Goal: Task Accomplishment & Management: Complete application form

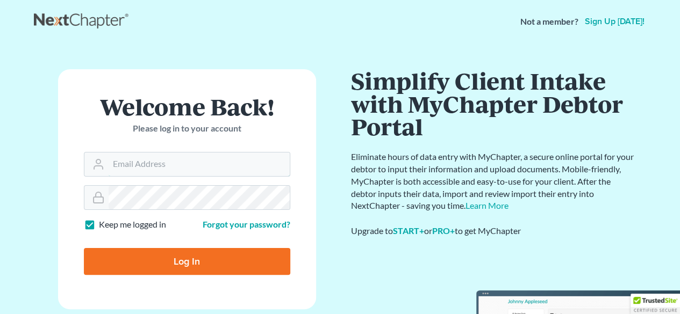
type input "[EMAIL_ADDRESS][DOMAIN_NAME]"
click at [227, 262] on input "Log In" at bounding box center [187, 261] width 206 height 27
type input "Thinking..."
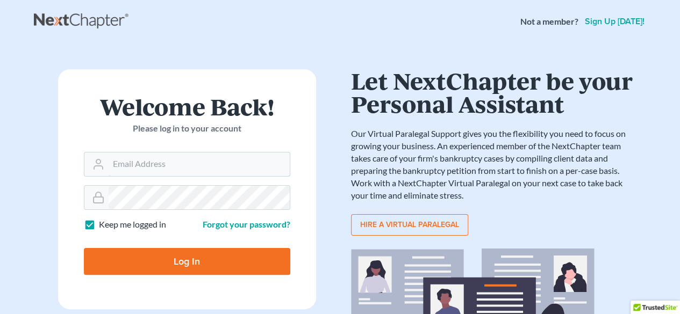
type input "[EMAIL_ADDRESS][DOMAIN_NAME]"
click at [227, 262] on input "Log In" at bounding box center [187, 261] width 206 height 27
type input "Thinking..."
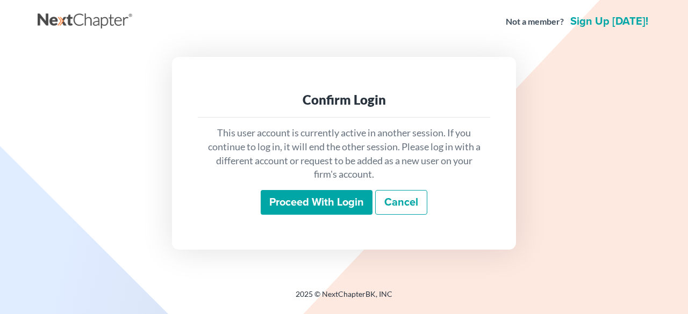
click at [338, 204] on input "Proceed with login" at bounding box center [317, 202] width 112 height 25
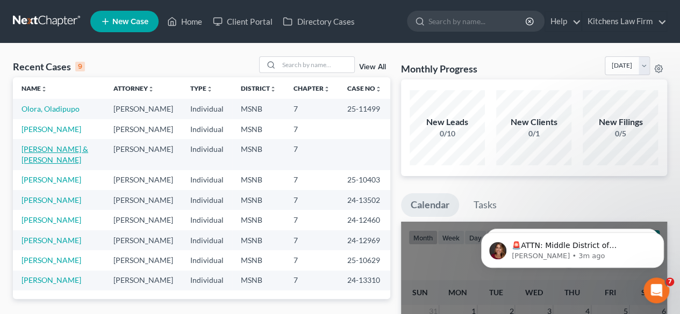
click at [59, 164] on link "Weaver, Jeremy & Allison" at bounding box center [55, 155] width 67 height 20
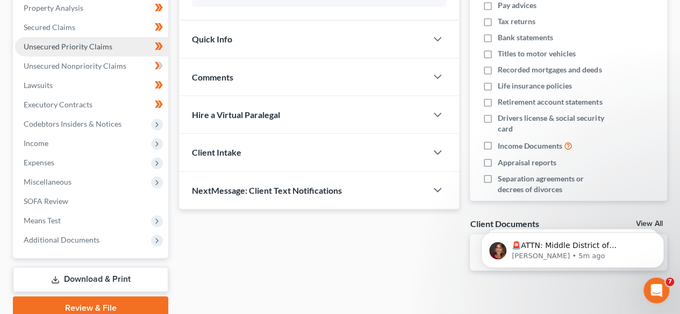
scroll to position [211, 0]
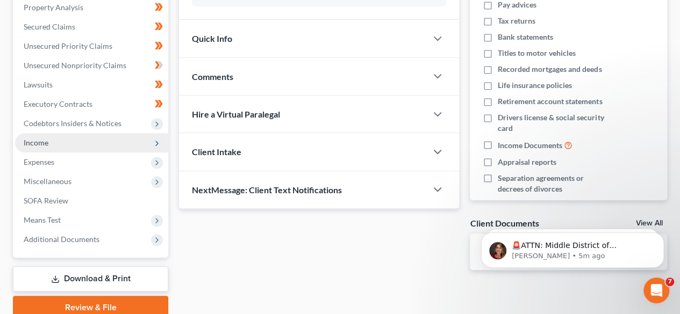
click at [88, 138] on span "Income" at bounding box center [91, 142] width 153 height 19
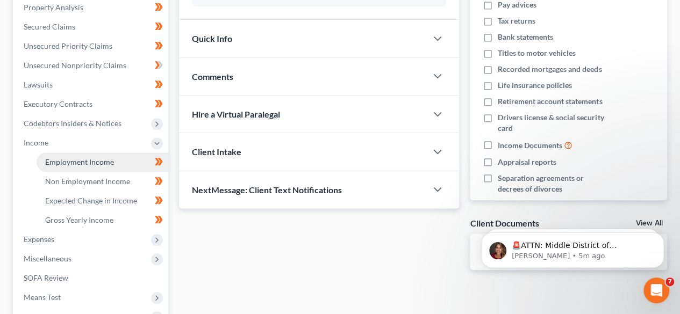
click at [101, 157] on span "Employment Income" at bounding box center [79, 161] width 69 height 9
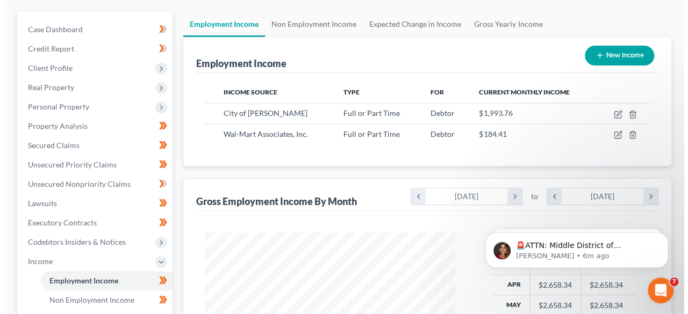
scroll to position [94, 0]
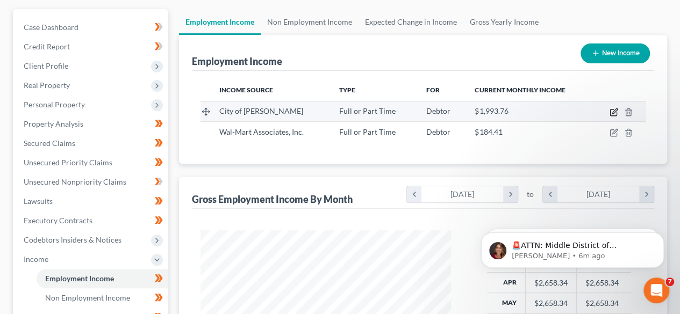
click at [613, 111] on icon "button" at bounding box center [614, 112] width 9 height 9
select select "0"
select select "25"
select select "1"
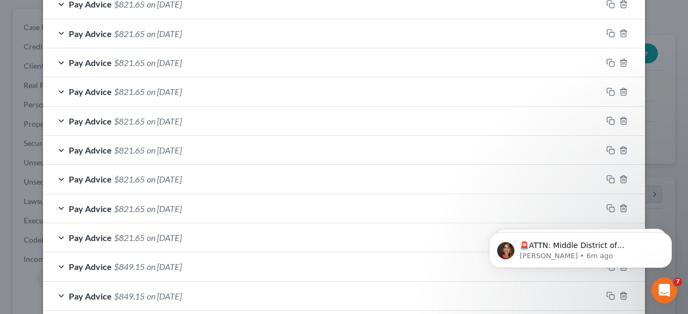
scroll to position [455, 0]
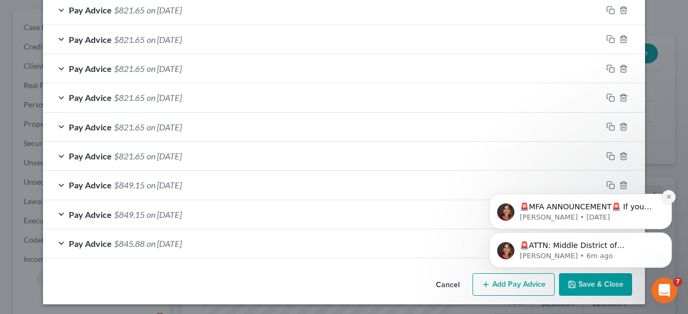
click at [667, 194] on button "Dismiss notification" at bounding box center [669, 197] width 14 height 14
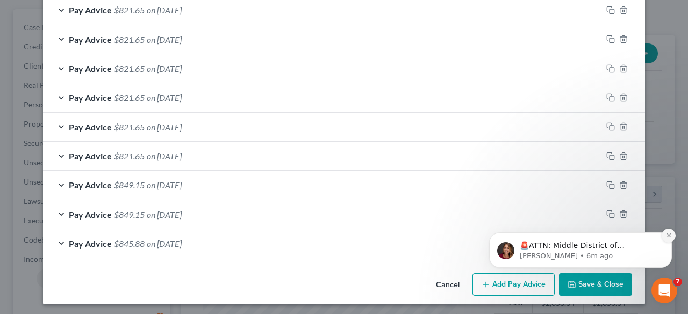
click at [668, 233] on icon "Dismiss notification" at bounding box center [669, 236] width 6 height 6
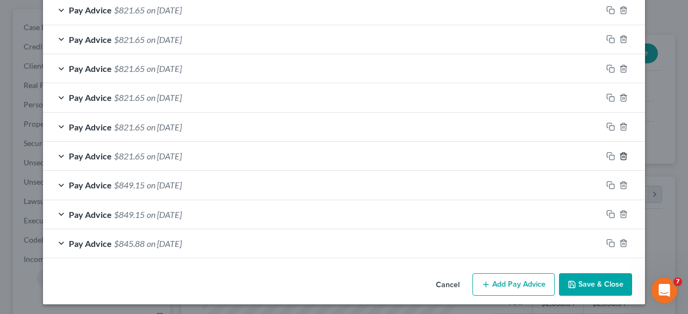
click at [620, 153] on icon "button" at bounding box center [623, 156] width 9 height 9
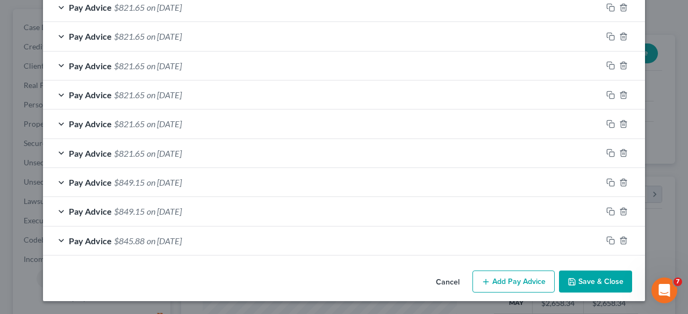
scroll to position [426, 0]
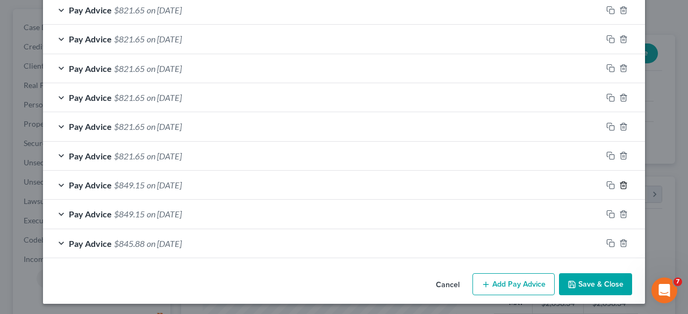
click at [619, 183] on icon "button" at bounding box center [623, 185] width 9 height 9
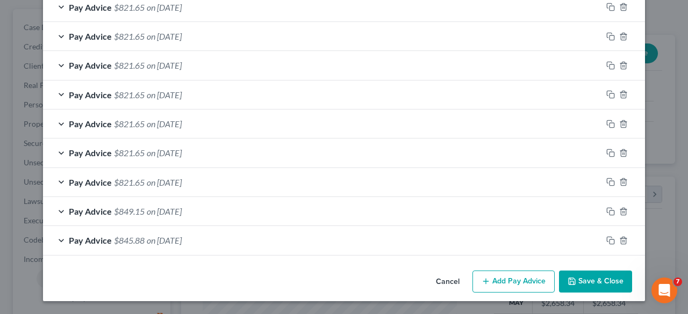
scroll to position [397, 0]
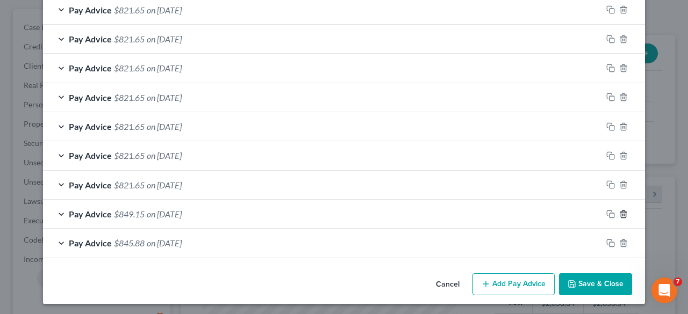
click at [619, 212] on icon "button" at bounding box center [623, 214] width 9 height 9
click at [621, 242] on icon "button" at bounding box center [623, 243] width 5 height 7
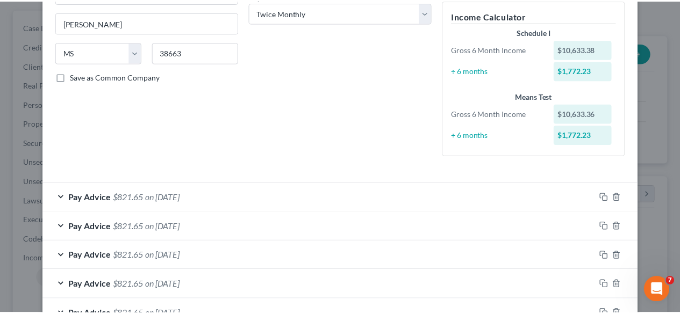
scroll to position [339, 0]
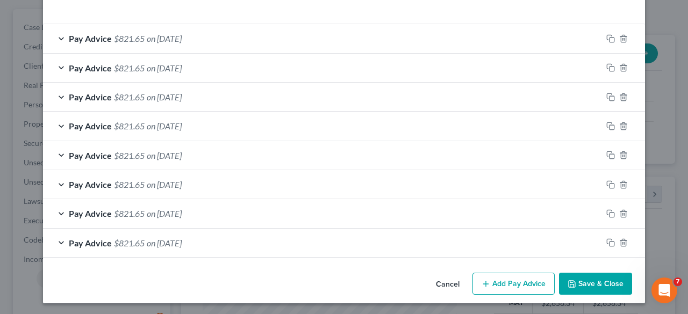
click at [584, 284] on button "Save & Close" at bounding box center [595, 284] width 73 height 23
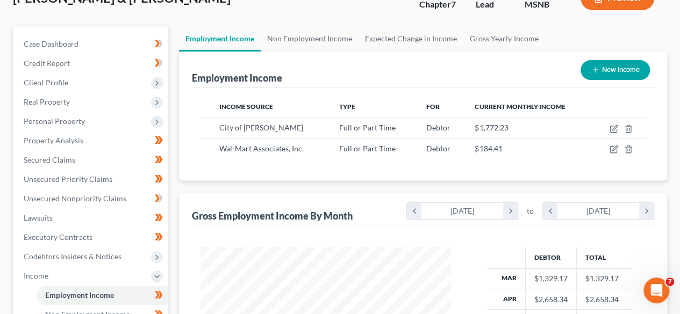
scroll to position [77, 0]
click at [400, 160] on div "Income Source Type For Current Monthly Income City of Ripley Full or Part Time …" at bounding box center [423, 134] width 462 height 93
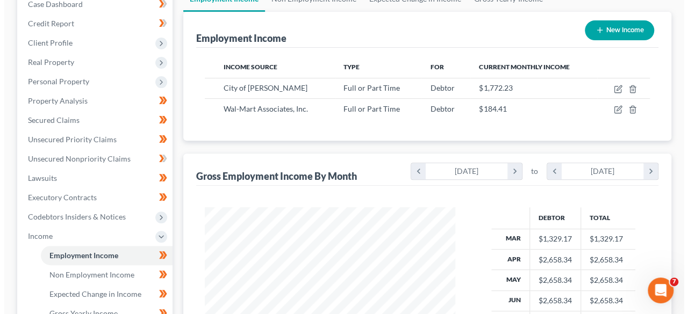
scroll to position [118, 0]
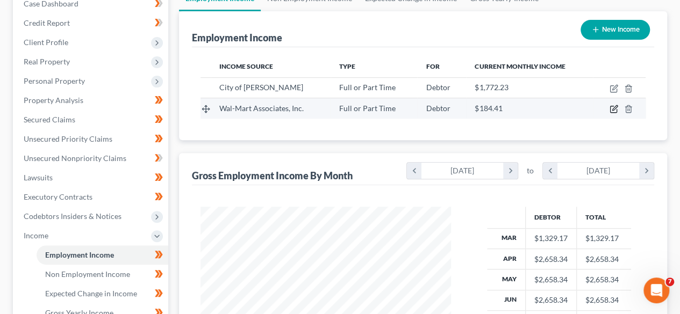
click at [614, 108] on icon "button" at bounding box center [614, 109] width 9 height 9
select select "0"
select select "2"
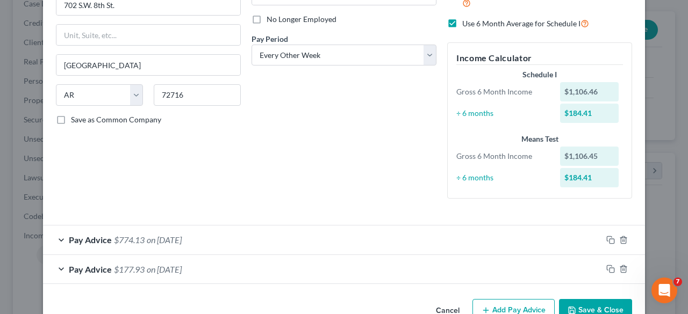
scroll to position [165, 0]
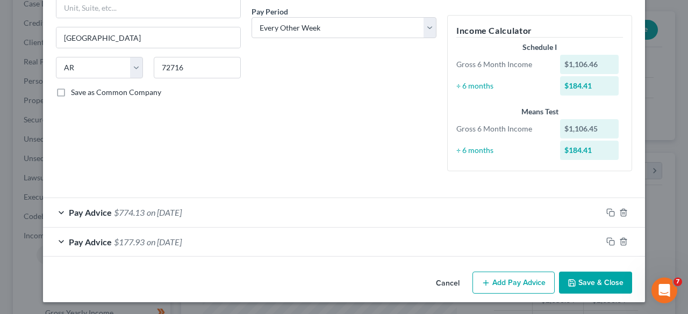
click at [313, 214] on div "Pay Advice $774.13 on 07/31/2025" at bounding box center [322, 212] width 559 height 28
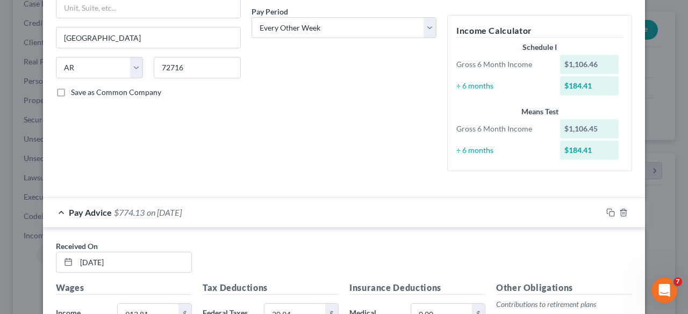
scroll to position [259, 0]
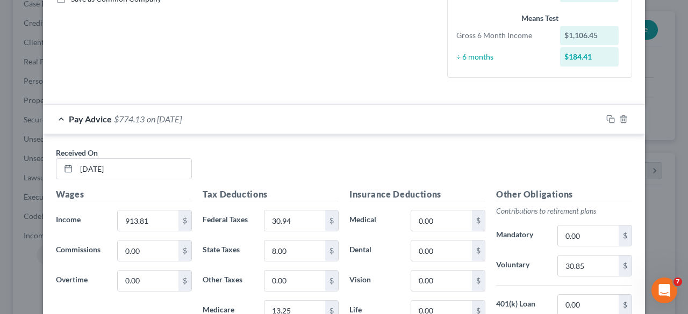
click at [369, 126] on div "Pay Advice $774.13 on 07/31/2025" at bounding box center [322, 119] width 559 height 28
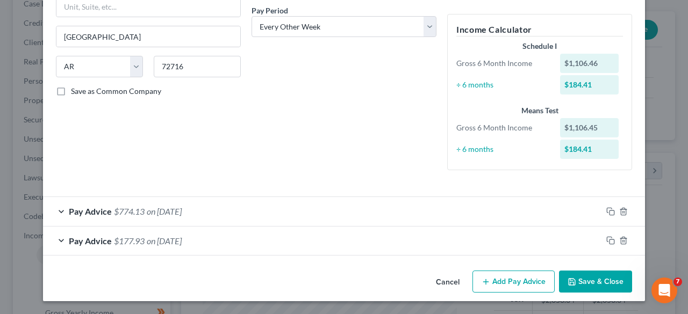
scroll to position [165, 0]
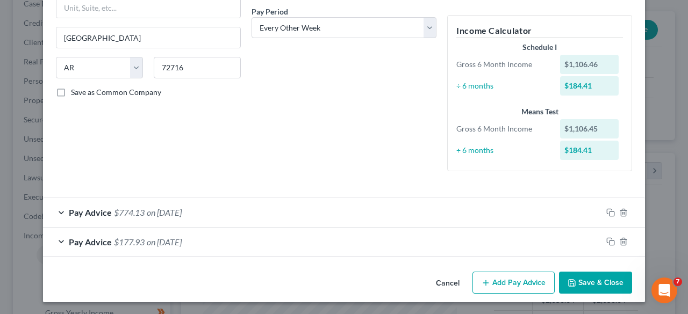
click at [516, 288] on button "Add Pay Advice" at bounding box center [513, 283] width 82 height 23
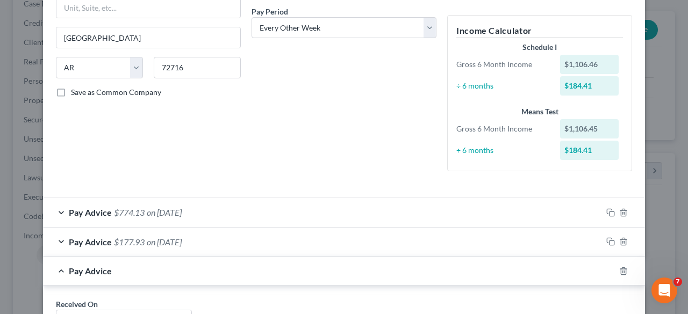
click at [363, 213] on div "Pay Advice $774.13 on 07/31/2025" at bounding box center [322, 212] width 559 height 28
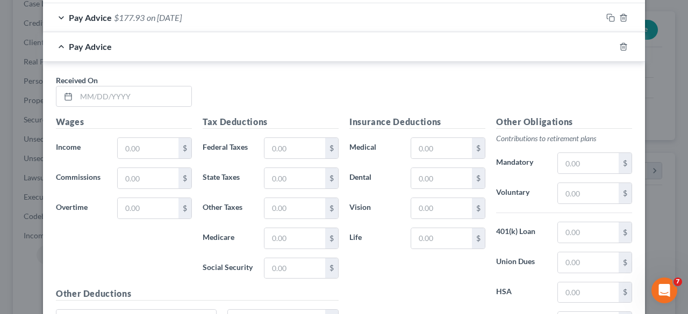
scroll to position [693, 0]
click at [363, 213] on label "Vision" at bounding box center [374, 209] width 61 height 22
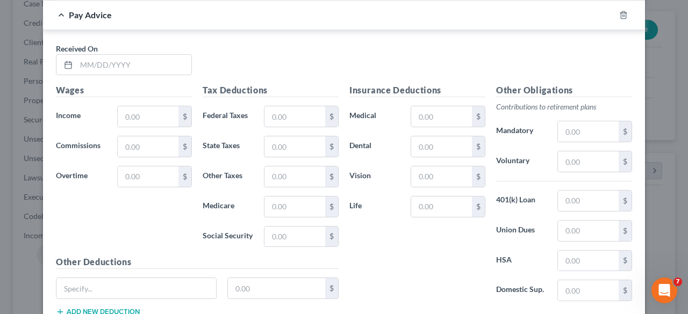
scroll to position [727, 0]
click at [112, 56] on input "text" at bounding box center [133, 64] width 115 height 20
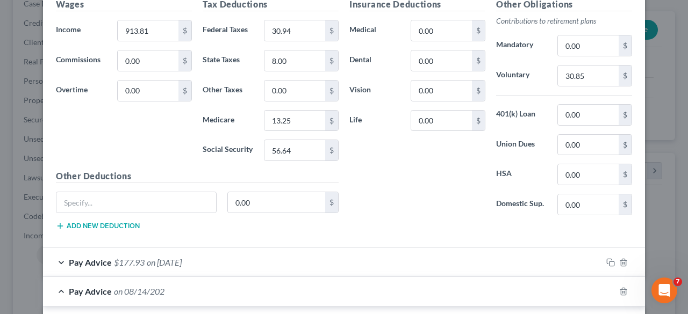
scroll to position [449, 0]
type input "8/14/202"
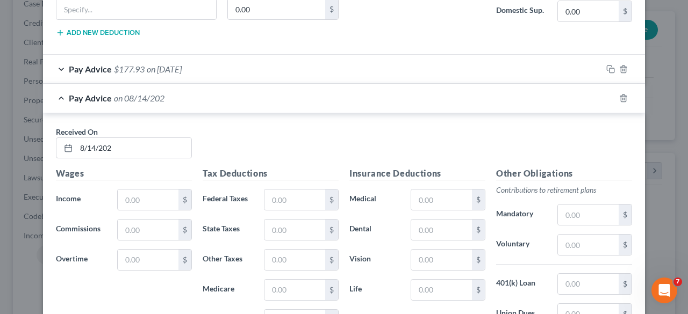
scroll to position [644, 0]
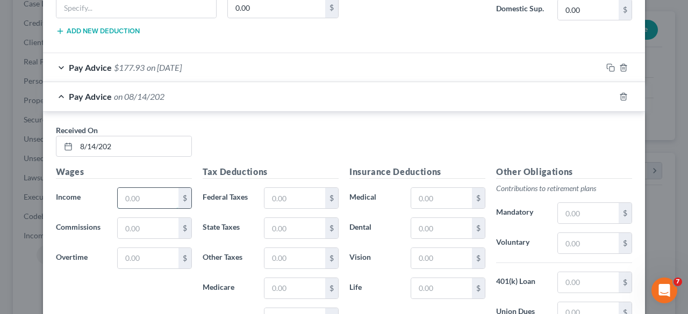
click at [139, 188] on input "text" at bounding box center [148, 198] width 61 height 20
paste input "913.81"
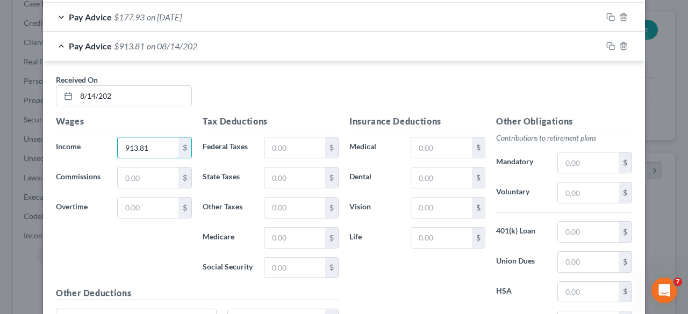
scroll to position [695, 0]
type input "913.81"
click at [293, 148] on input "text" at bounding box center [294, 147] width 61 height 20
type input "30.94"
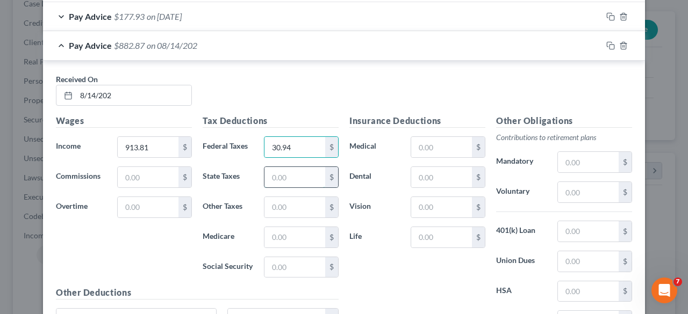
click at [296, 170] on input "text" at bounding box center [294, 177] width 61 height 20
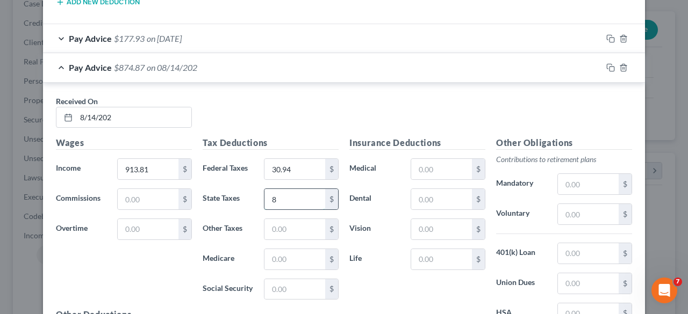
scroll to position [797, 0]
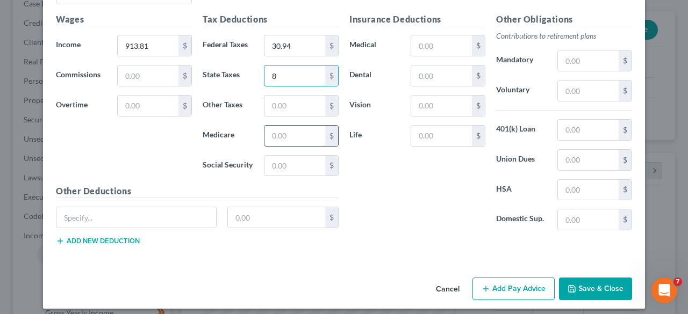
type input "8"
click at [288, 131] on input "text" at bounding box center [294, 136] width 61 height 20
type input "13.25"
click at [281, 161] on input "text" at bounding box center [294, 166] width 61 height 20
paste input "56.64"
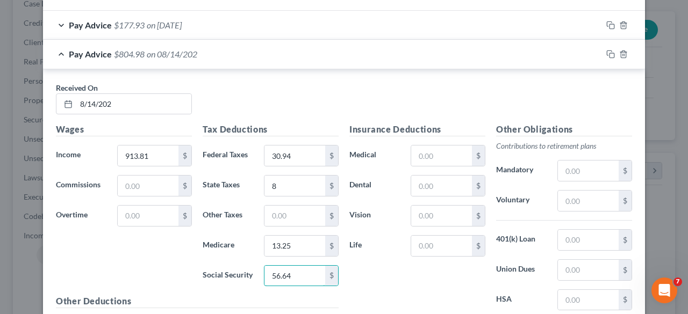
scroll to position [687, 0]
type input "56.64"
click at [589, 195] on input "text" at bounding box center [588, 200] width 61 height 20
type input "30.85"
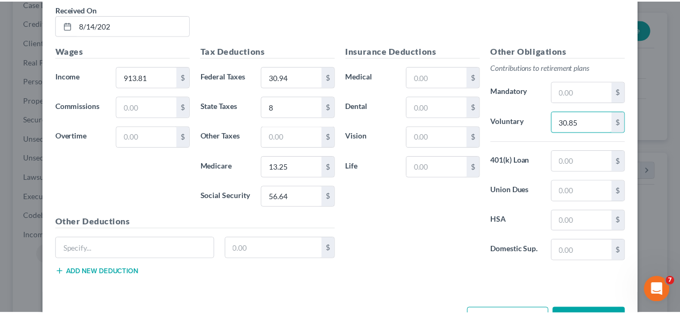
scroll to position [797, 0]
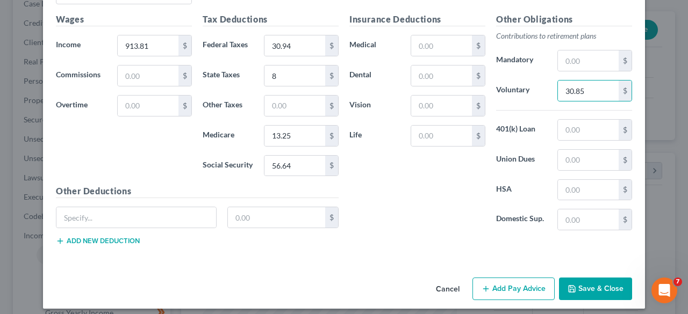
click at [598, 278] on button "Save & Close" at bounding box center [595, 289] width 73 height 23
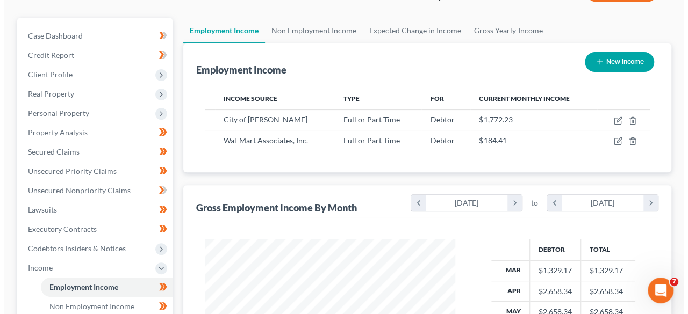
scroll to position [116, 0]
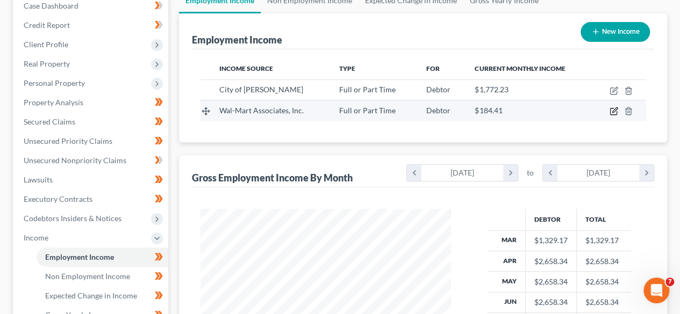
click at [614, 113] on icon "button" at bounding box center [614, 111] width 9 height 9
select select "0"
select select "2"
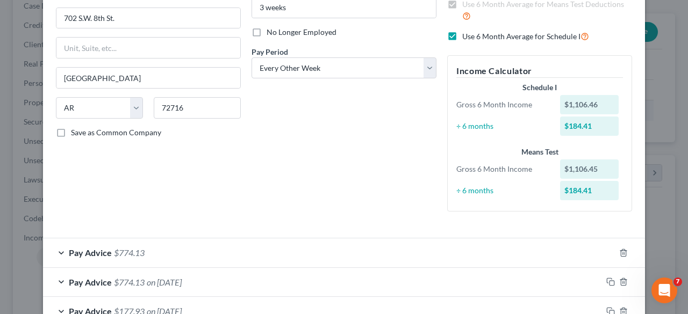
scroll to position [194, 0]
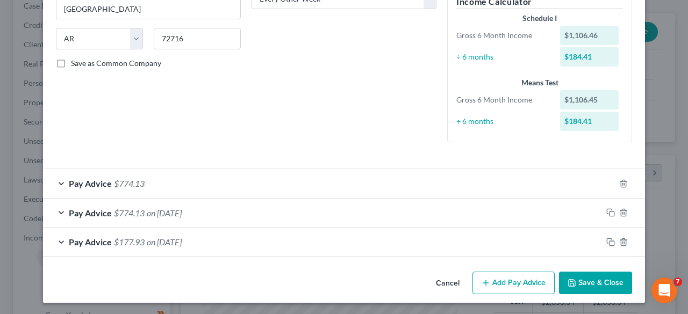
click at [525, 169] on div "Pay Advice $774.13" at bounding box center [329, 183] width 572 height 28
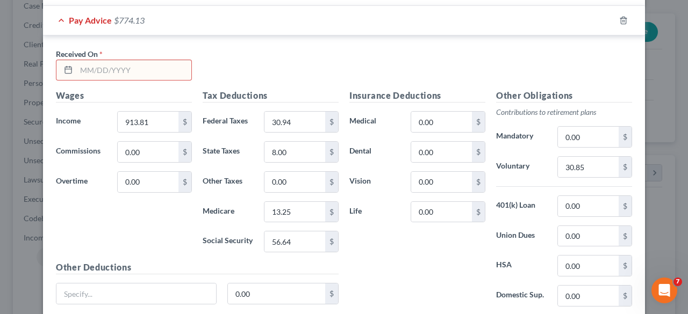
scroll to position [352, 0]
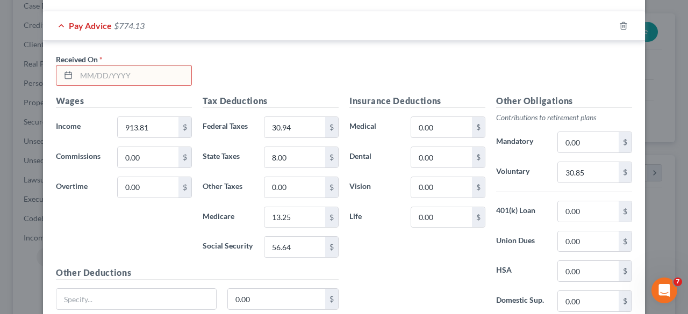
click at [138, 77] on input "text" at bounding box center [133, 76] width 115 height 20
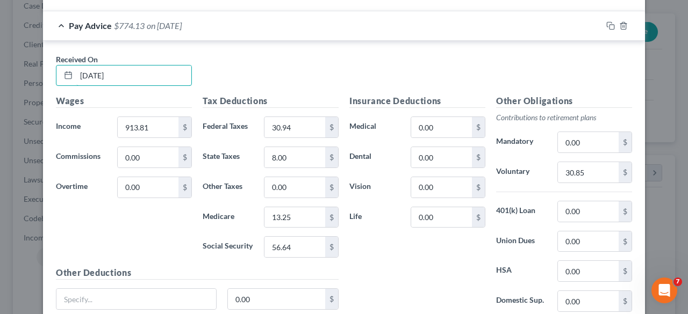
type input "8/14/2025"
click at [230, 78] on div "Received On * 8/14/2025" at bounding box center [344, 74] width 587 height 41
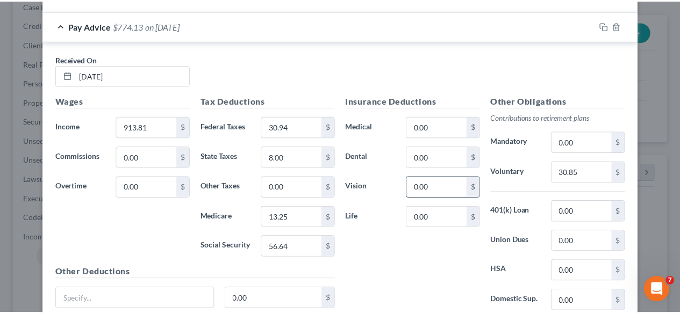
scroll to position [496, 0]
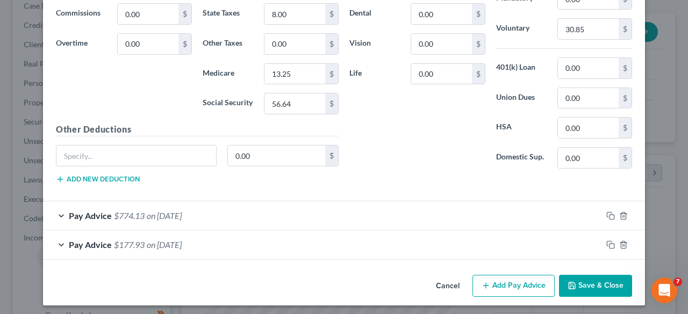
click at [585, 282] on button "Save & Close" at bounding box center [595, 286] width 73 height 23
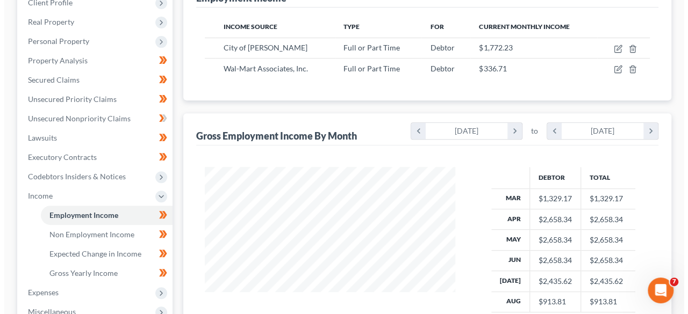
scroll to position [150, 0]
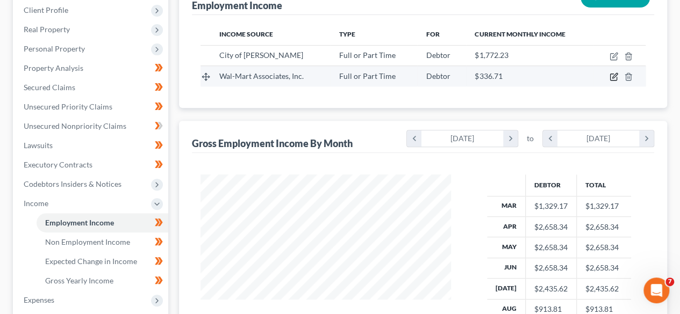
click at [613, 76] on icon "button" at bounding box center [614, 77] width 9 height 9
select select "0"
select select "2"
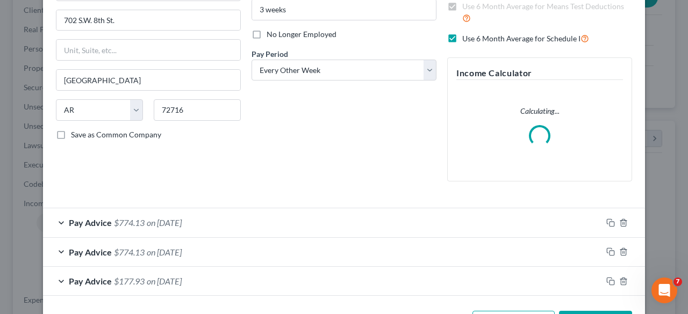
scroll to position [162, 0]
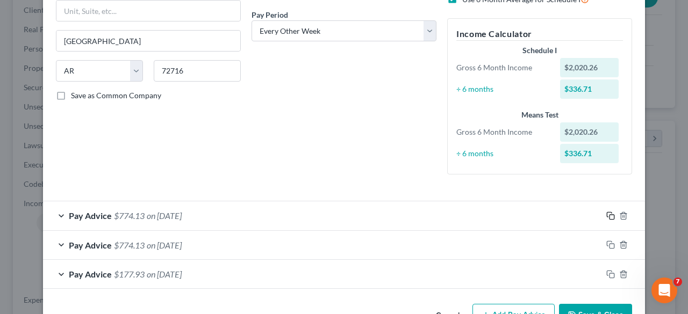
click at [606, 217] on icon "button" at bounding box center [610, 216] width 9 height 9
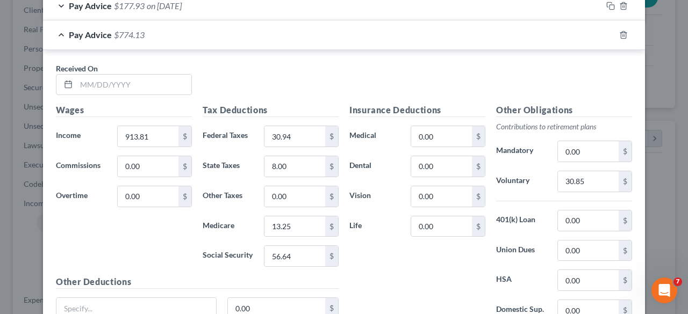
scroll to position [448, 0]
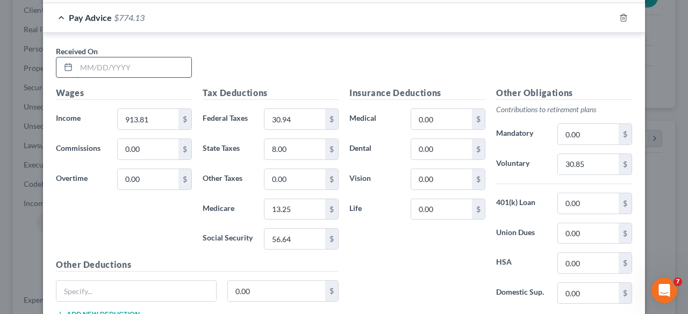
click at [113, 67] on input "text" at bounding box center [133, 68] width 115 height 20
type input "8/28/2025"
click at [267, 80] on div "Received On * 8/28/2025" at bounding box center [344, 66] width 587 height 41
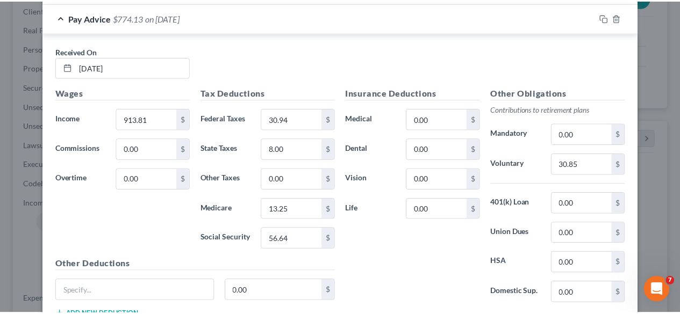
scroll to position [524, 0]
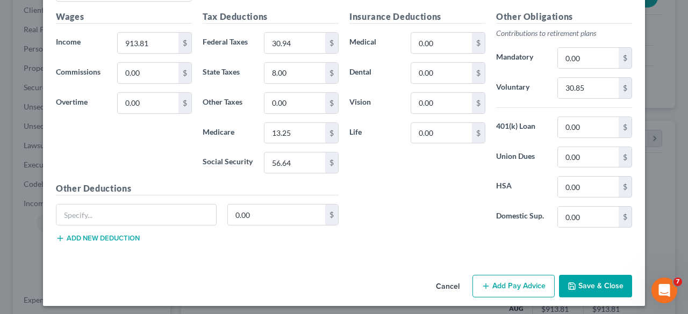
click at [578, 276] on button "Save & Close" at bounding box center [595, 286] width 73 height 23
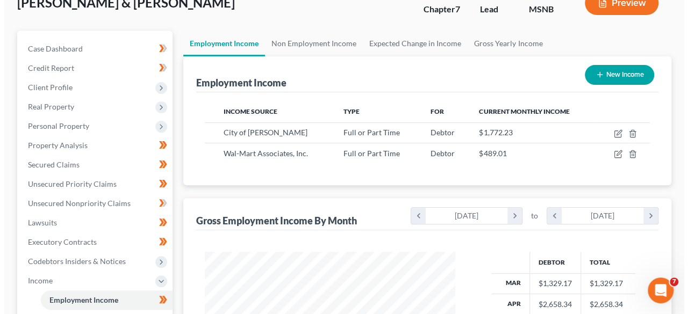
scroll to position [70, 0]
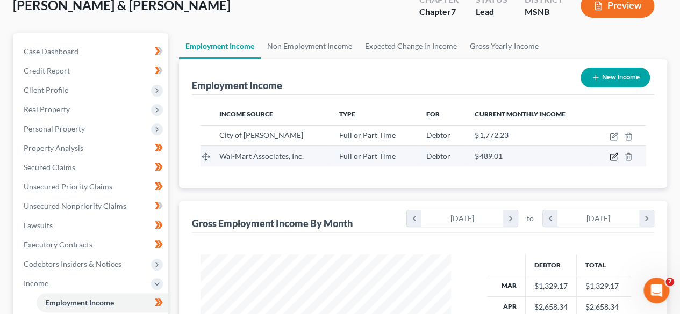
click at [613, 157] on icon "button" at bounding box center [614, 157] width 9 height 9
select select "0"
select select "2"
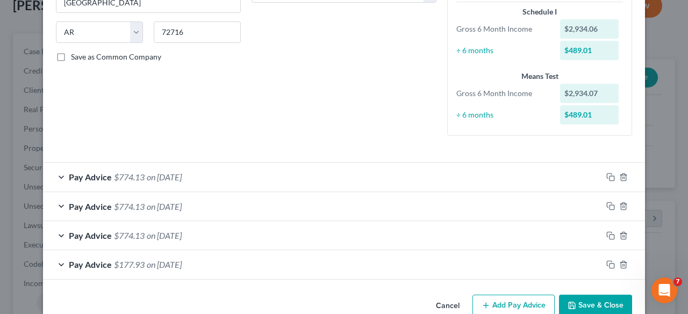
scroll to position [223, 0]
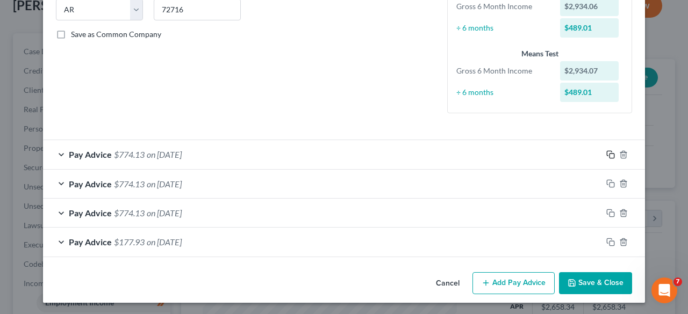
click at [606, 151] on icon "button" at bounding box center [610, 155] width 9 height 9
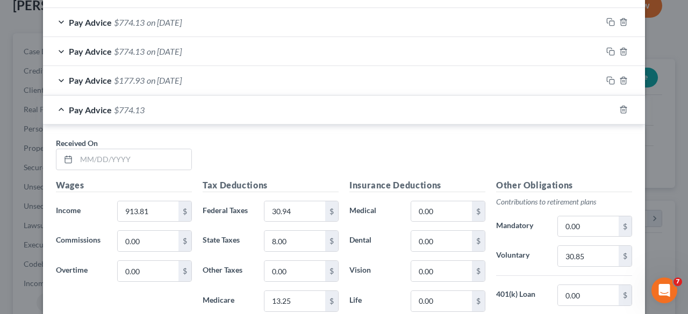
scroll to position [389, 0]
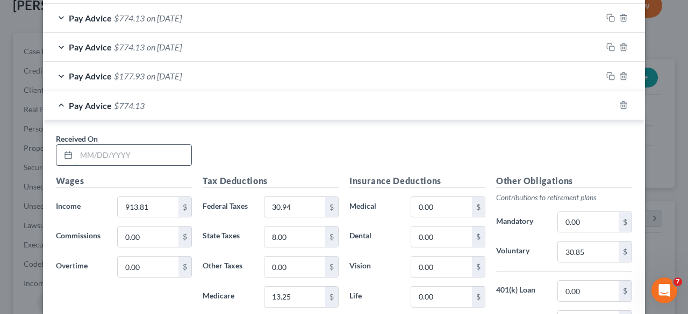
click at [166, 155] on input "text" at bounding box center [133, 155] width 115 height 20
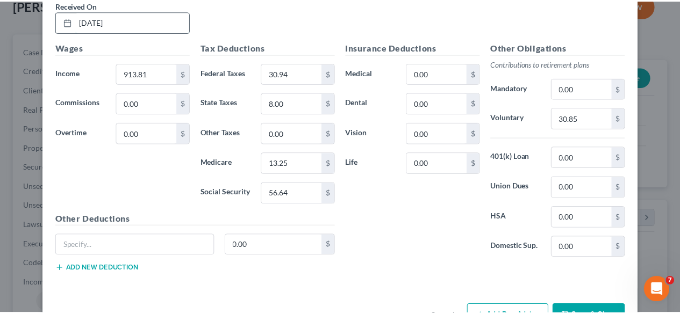
scroll to position [553, 0]
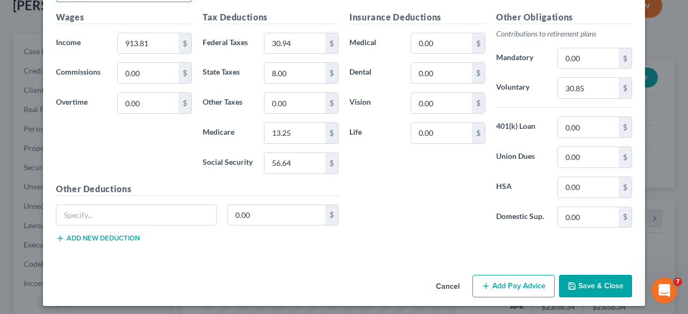
type input "9/11/2025"
click at [608, 283] on button "Save & Close" at bounding box center [595, 286] width 73 height 23
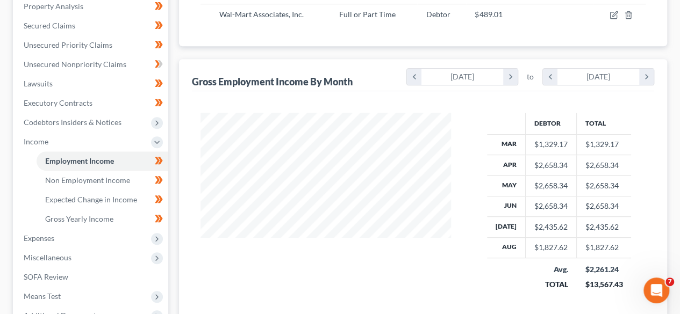
scroll to position [333, 0]
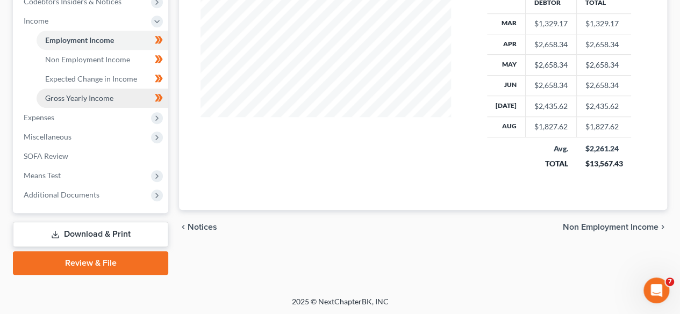
click at [125, 97] on link "Gross Yearly Income" at bounding box center [103, 98] width 132 height 19
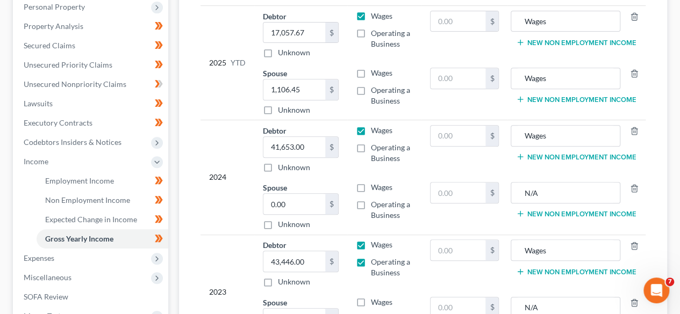
scroll to position [251, 0]
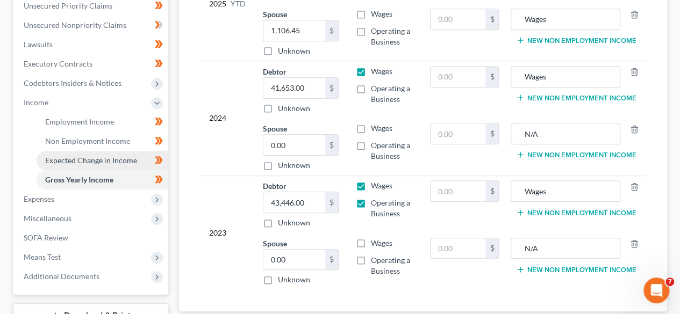
click at [104, 164] on span "Expected Change in Income" at bounding box center [91, 160] width 92 height 9
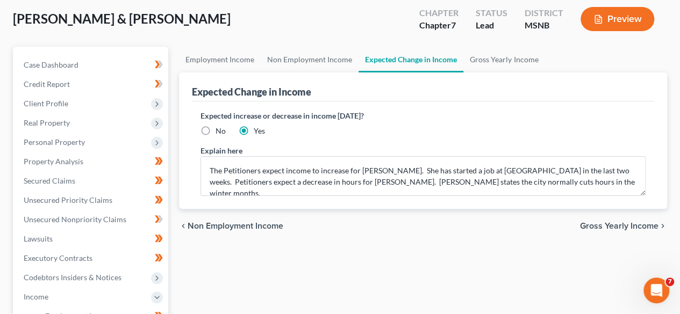
scroll to position [58, 0]
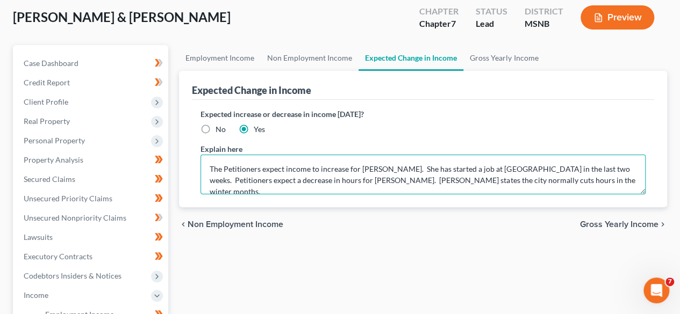
drag, startPoint x: 576, startPoint y: 179, endPoint x: 393, endPoint y: 184, distance: 182.8
click at [393, 184] on textarea "The Petitioners expect income to increase for Mrs. Weaver. She has started a jo…" at bounding box center [423, 175] width 445 height 40
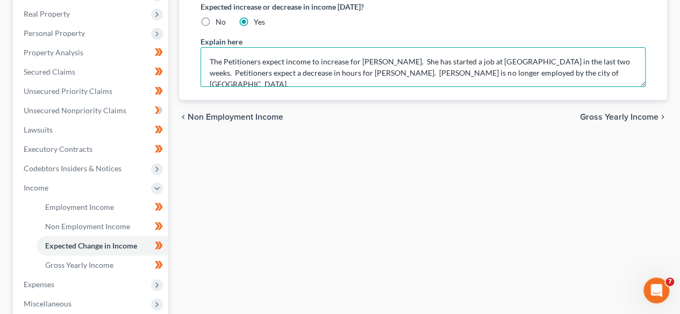
scroll to position [190, 0]
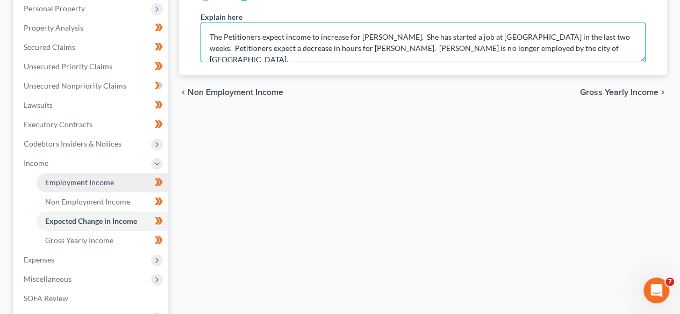
type textarea "The Petitioners expect income to increase for Mrs. Weaver. She has started a jo…"
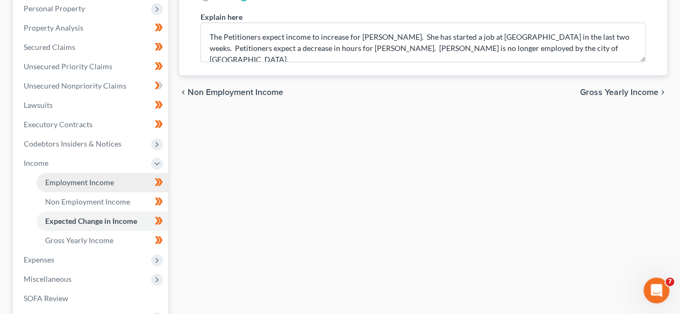
click at [117, 184] on link "Employment Income" at bounding box center [103, 182] width 132 height 19
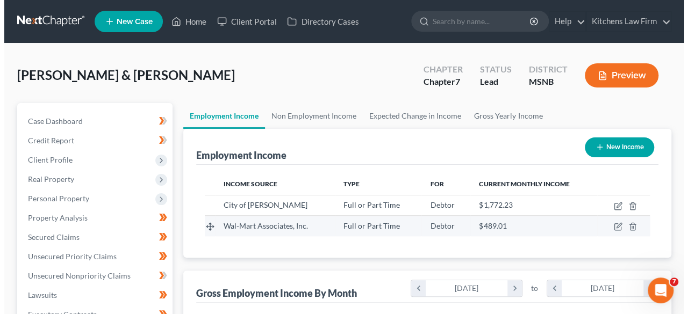
scroll to position [191, 272]
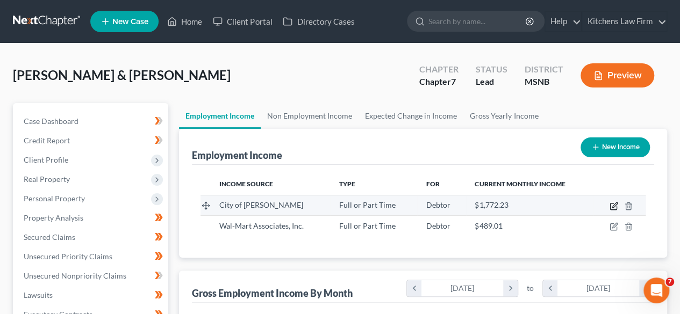
click at [612, 207] on icon "button" at bounding box center [614, 205] width 5 height 5
select select "0"
select select "25"
select select "1"
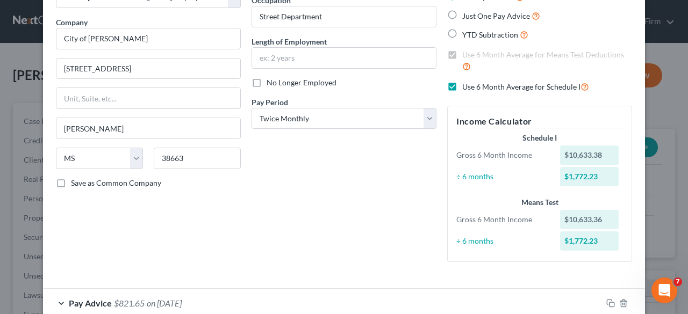
scroll to position [75, 0]
click at [267, 80] on label "No Longer Employed" at bounding box center [302, 82] width 70 height 11
click at [271, 80] on input "No Longer Employed" at bounding box center [274, 80] width 7 height 7
checkbox input "true"
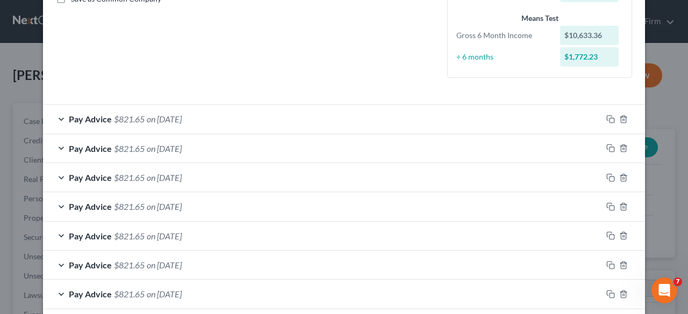
drag, startPoint x: 390, startPoint y: 203, endPoint x: 395, endPoint y: 169, distance: 33.7
click at [395, 169] on div "Pay Advice $821.65 on 07/15/2025 Received On * 07/15/2025 Wages Income * 1,329.…" at bounding box center [344, 221] width 602 height 234
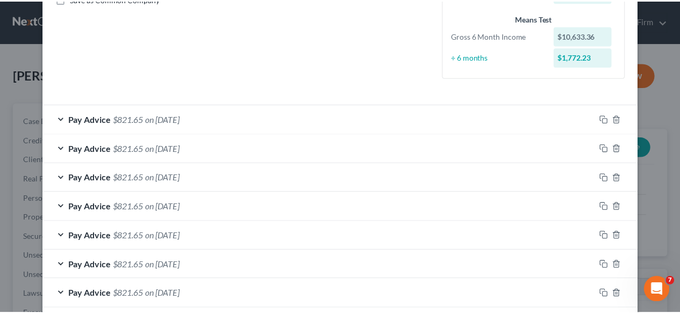
scroll to position [339, 0]
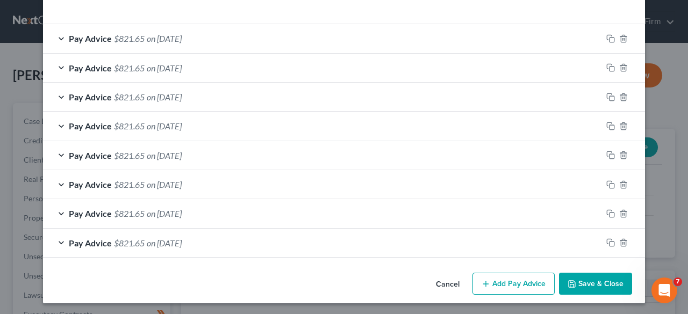
click at [599, 284] on button "Save & Close" at bounding box center [595, 284] width 73 height 23
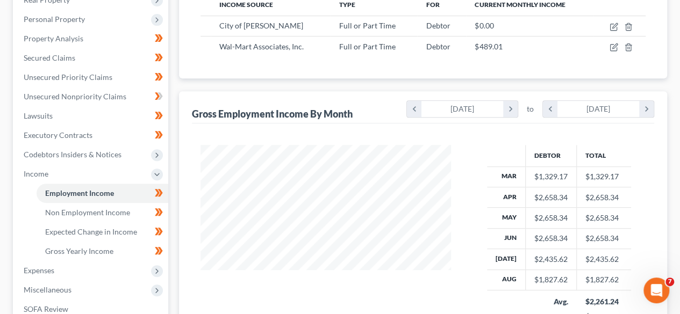
scroll to position [333, 0]
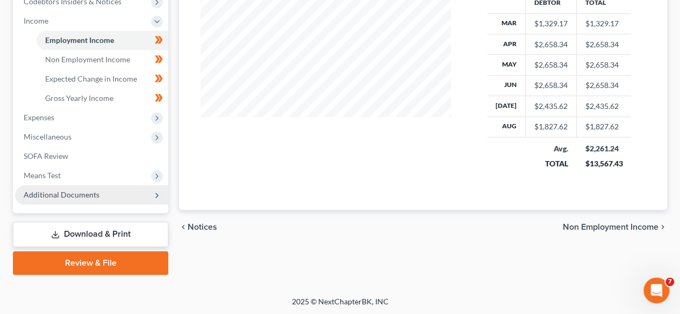
click at [99, 196] on span "Additional Documents" at bounding box center [91, 194] width 153 height 19
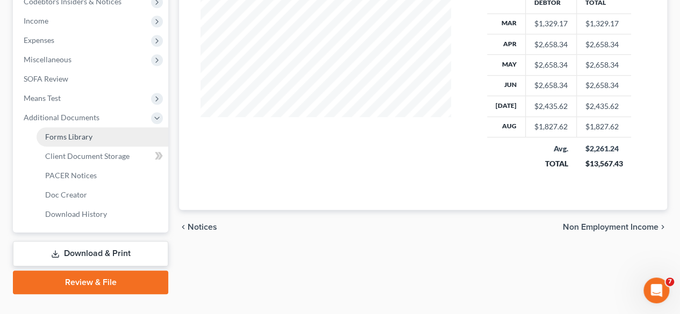
click at [84, 138] on span "Forms Library" at bounding box center [68, 136] width 47 height 9
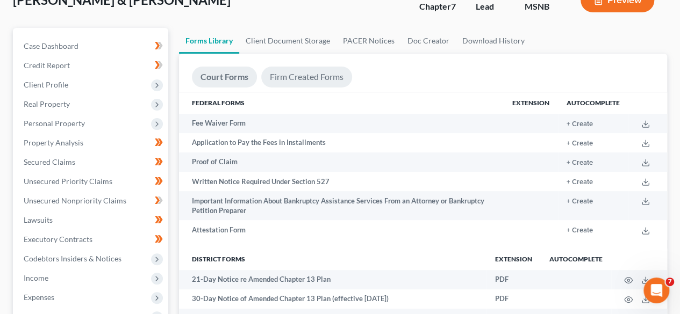
scroll to position [75, 0]
click at [285, 48] on link "Client Document Storage" at bounding box center [287, 41] width 97 height 26
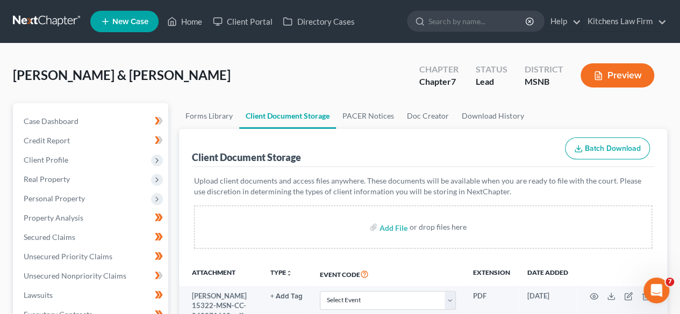
click at [366, 70] on div "Weaver, Jeremy & Allison Upgraded Chapter Chapter 7 Status Lead District MSNB P…" at bounding box center [340, 79] width 654 height 47
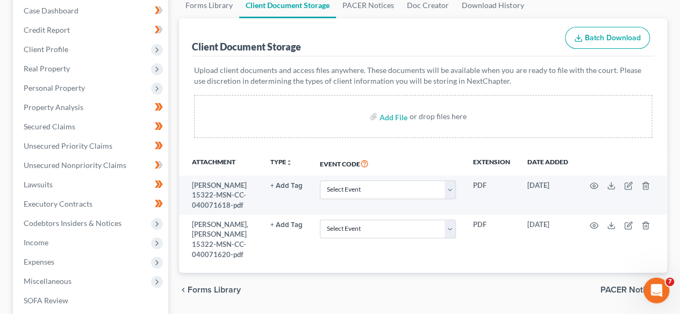
scroll to position [112, 0]
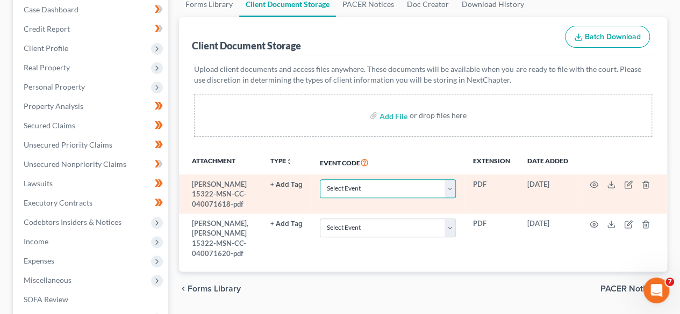
click at [444, 189] on select "Select Event Certificate of Credit Counseling Chapter 13 122C-1 Statement of Cu…" at bounding box center [388, 189] width 136 height 19
select select "0"
click at [320, 180] on select "Select Event Certificate of Credit Counseling Chapter 13 122C-1 Statement of Cu…" at bounding box center [388, 189] width 136 height 19
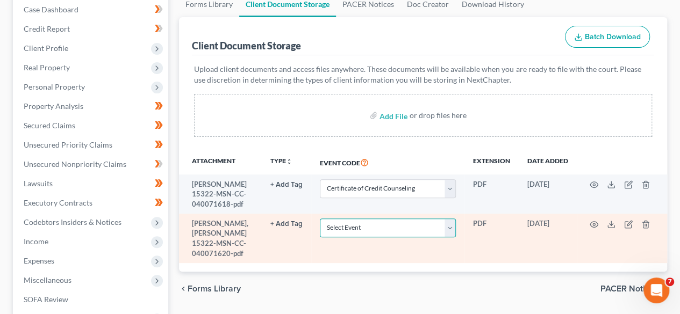
click at [453, 231] on select "Select Event Certificate of Credit Counseling Chapter 13 122C-1 Statement of Cu…" at bounding box center [388, 228] width 136 height 19
select select "0"
click at [320, 219] on select "Select Event Certificate of Credit Counseling Chapter 13 122C-1 Statement of Cu…" at bounding box center [388, 228] width 136 height 19
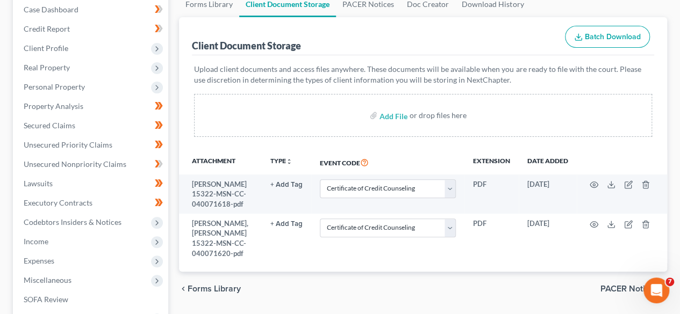
click at [411, 274] on div "chevron_left Forms Library PACER Notices chevron_right" at bounding box center [423, 289] width 488 height 34
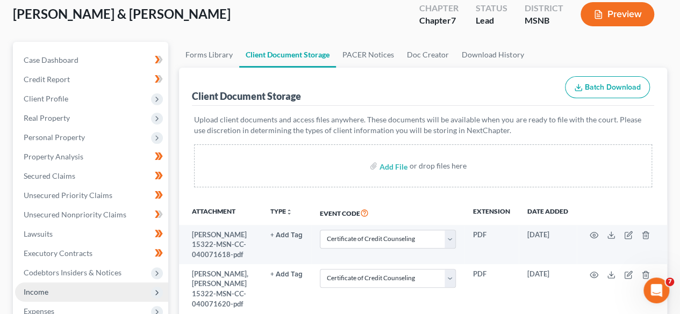
scroll to position [0, 0]
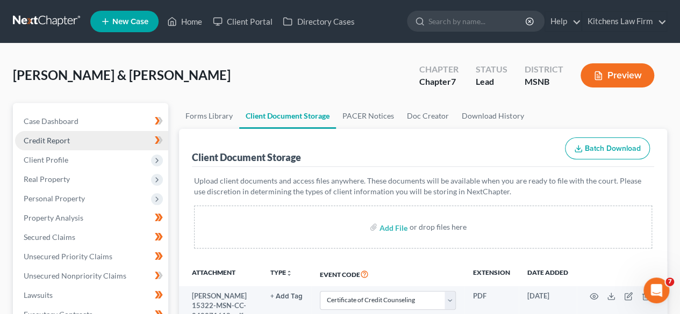
click at [111, 142] on link "Credit Report" at bounding box center [91, 140] width 153 height 19
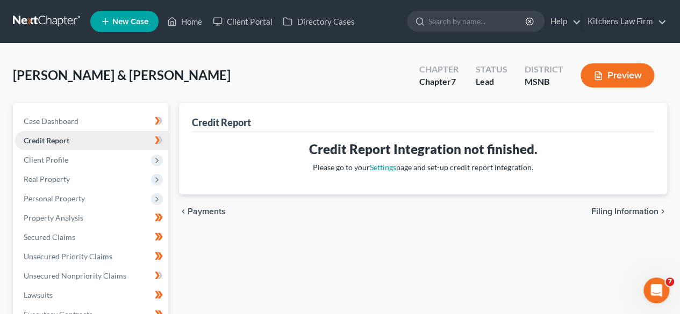
scroll to position [78, 0]
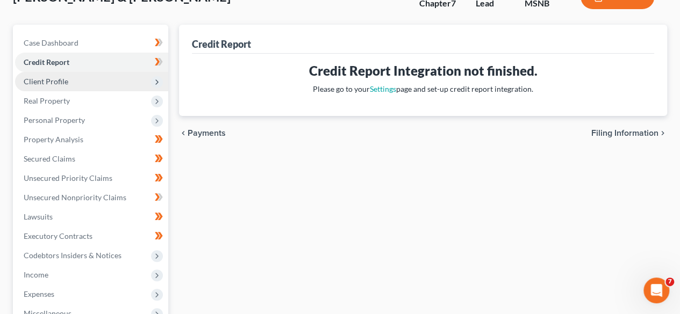
click at [88, 76] on span "Client Profile" at bounding box center [91, 81] width 153 height 19
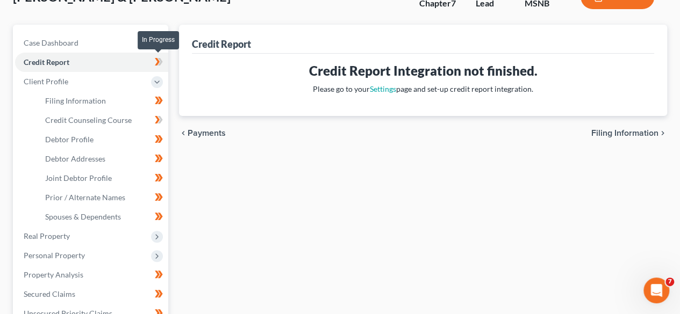
click at [160, 57] on icon at bounding box center [159, 61] width 8 height 13
click at [159, 119] on icon at bounding box center [157, 120] width 5 height 8
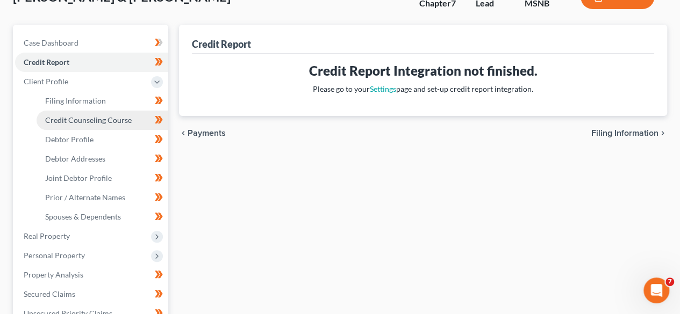
click at [132, 118] on link "Credit Counseling Course" at bounding box center [103, 120] width 132 height 19
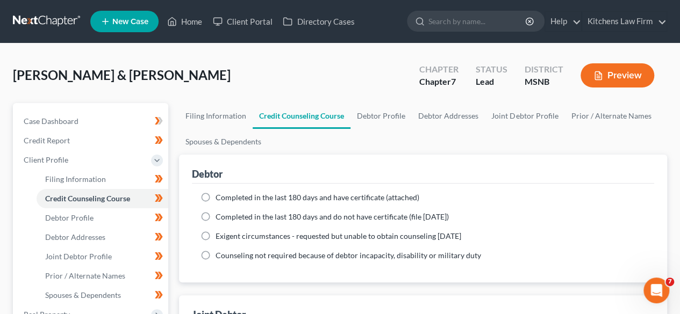
scroll to position [68, 0]
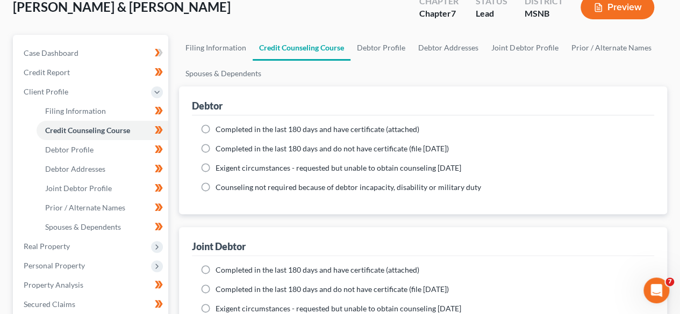
click at [216, 128] on label "Completed in the last 180 days and have certificate (attached)" at bounding box center [318, 129] width 204 height 11
click at [220, 128] on input "Completed in the last 180 days and have certificate (attached)" at bounding box center [223, 127] width 7 height 7
radio input "true"
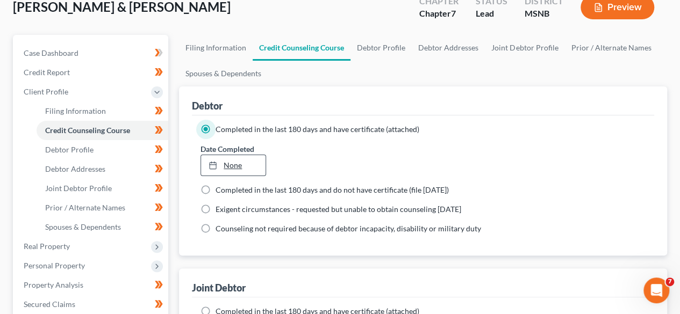
click at [232, 166] on link "None" at bounding box center [233, 165] width 64 height 20
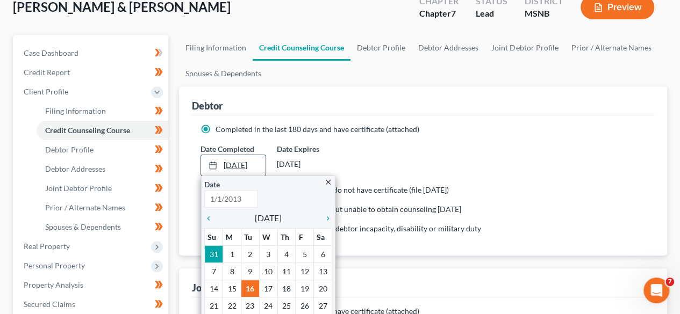
type input "9/16/2025"
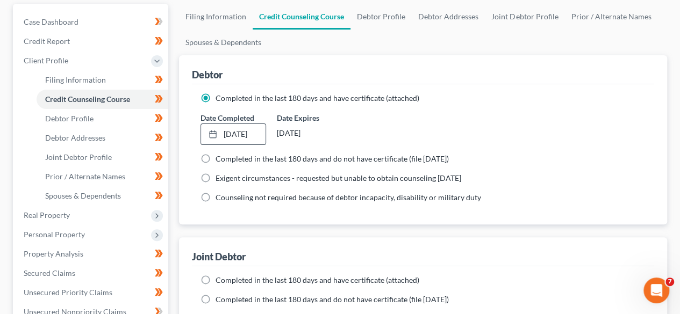
scroll to position [99, 0]
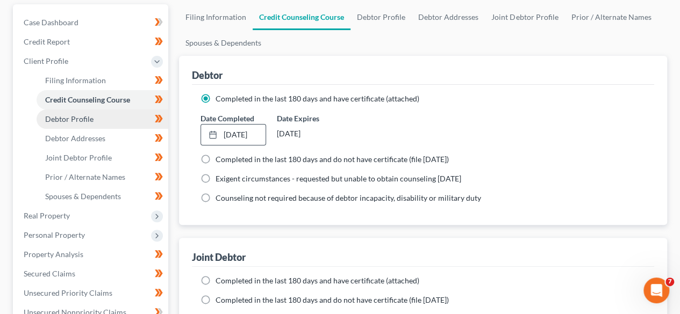
click at [116, 116] on link "Debtor Profile" at bounding box center [103, 119] width 132 height 19
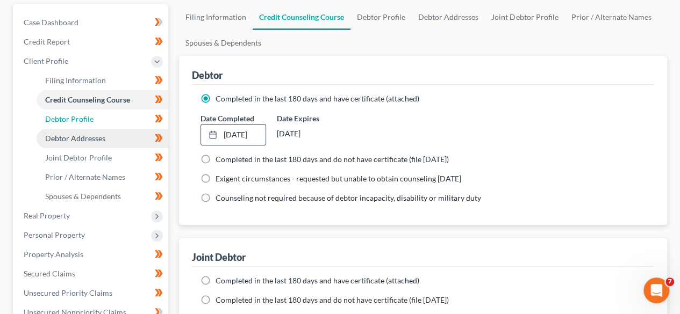
select select "1"
select select "4"
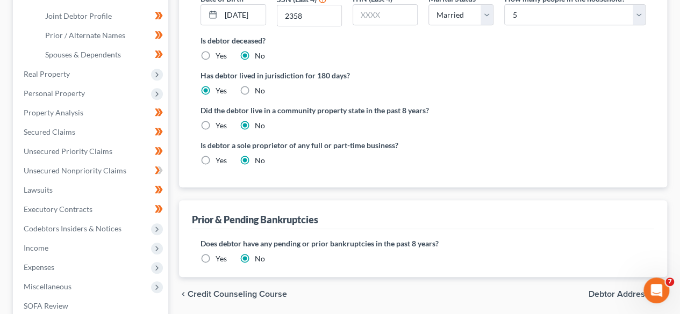
scroll to position [238, 0]
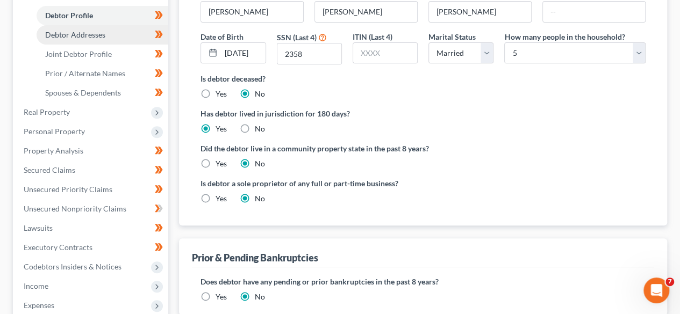
click at [109, 27] on link "Debtor Addresses" at bounding box center [103, 34] width 132 height 19
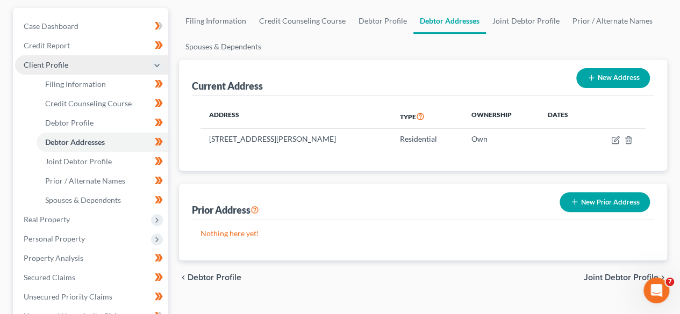
scroll to position [96, 0]
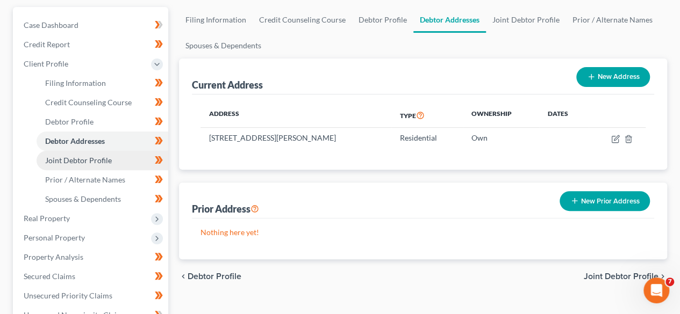
click at [109, 161] on span "Joint Debtor Profile" at bounding box center [78, 160] width 67 height 9
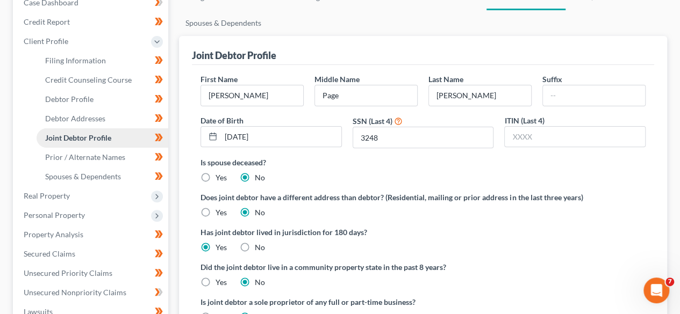
scroll to position [133, 0]
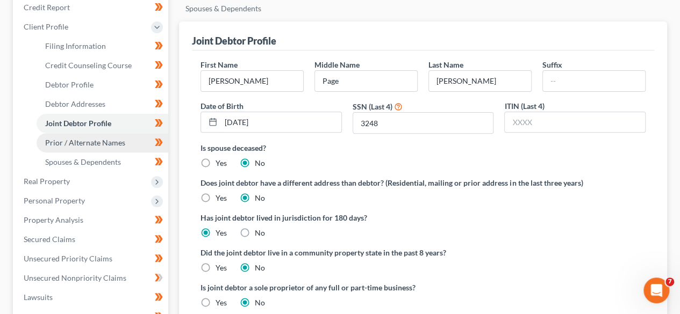
click at [89, 141] on span "Prior / Alternate Names" at bounding box center [85, 142] width 80 height 9
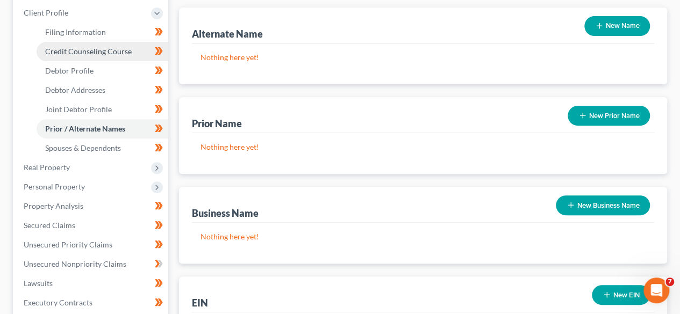
scroll to position [148, 0]
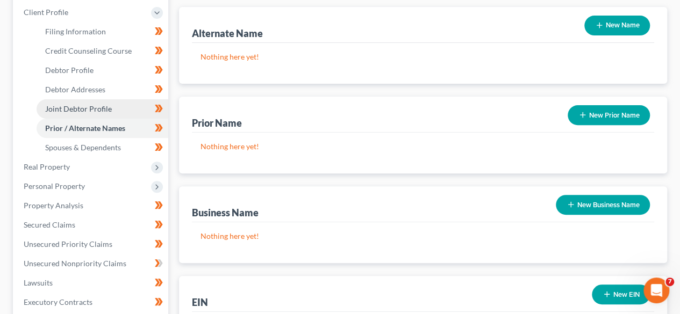
click at [102, 104] on span "Joint Debtor Profile" at bounding box center [78, 108] width 67 height 9
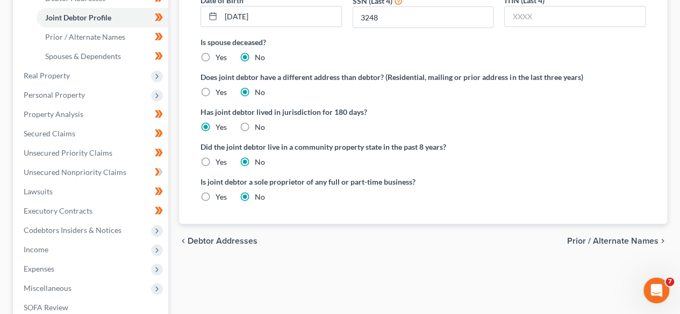
scroll to position [240, 0]
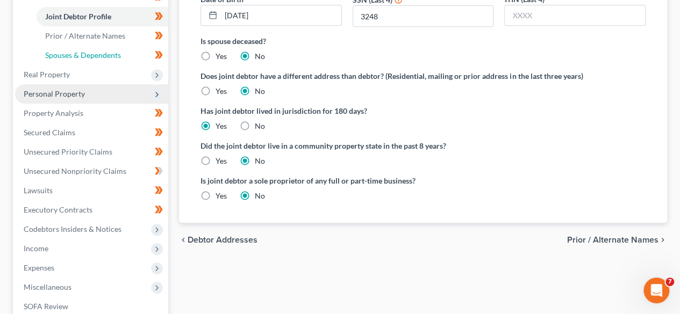
drag, startPoint x: 97, startPoint y: 53, endPoint x: 134, endPoint y: 90, distance: 52.8
click at [97, 53] on span "Spouses & Dependents" at bounding box center [83, 55] width 76 height 9
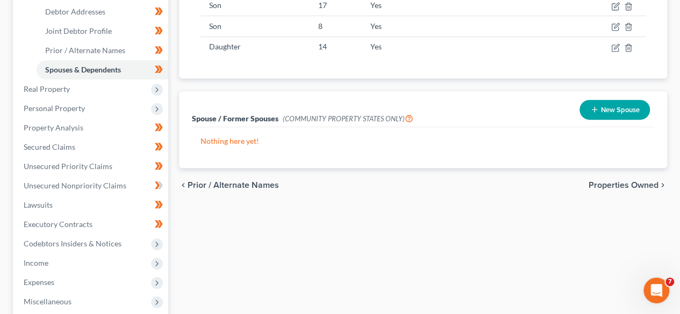
scroll to position [226, 0]
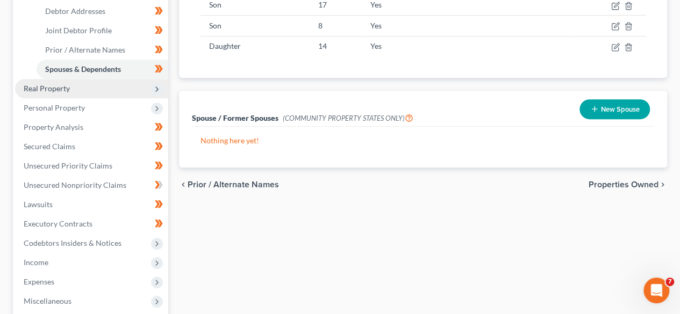
click at [103, 89] on span "Real Property" at bounding box center [91, 88] width 153 height 19
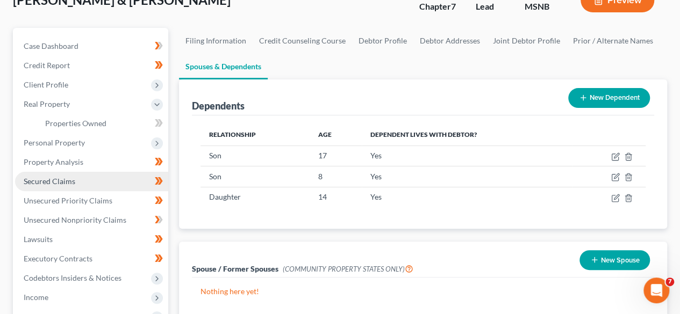
scroll to position [75, 0]
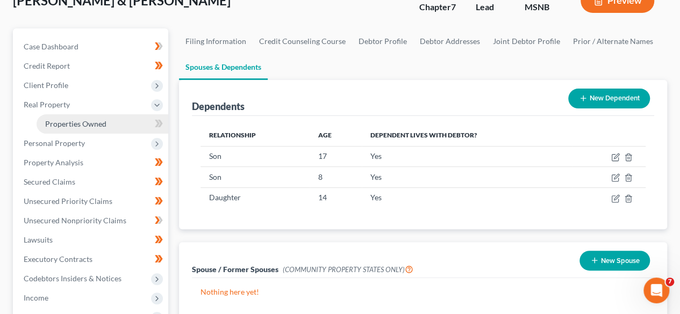
click at [102, 124] on span "Properties Owned" at bounding box center [75, 123] width 61 height 9
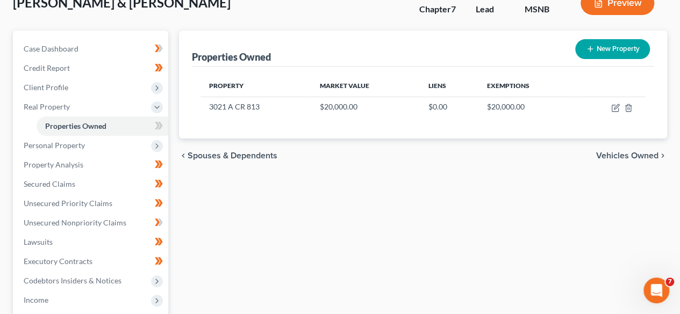
scroll to position [170, 0]
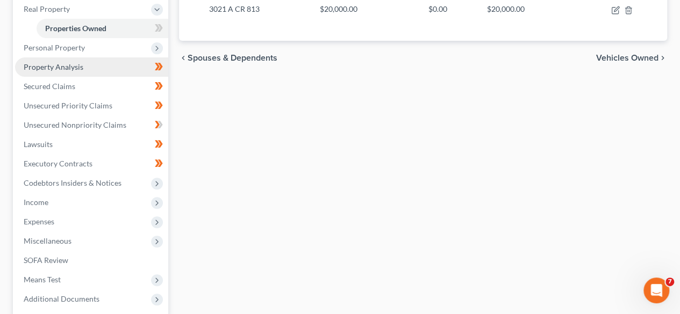
click at [112, 64] on link "Property Analysis" at bounding box center [91, 67] width 153 height 19
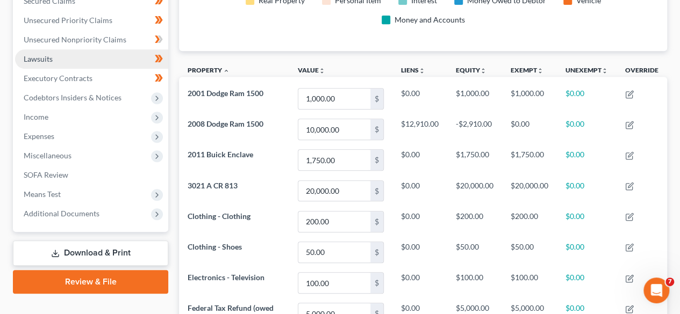
click at [72, 61] on link "Lawsuits" at bounding box center [91, 58] width 153 height 19
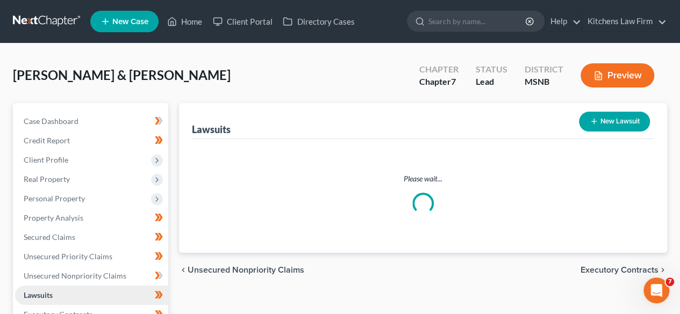
click at [72, 62] on div "Weaver, Jeremy & Allison Upgraded Chapter Chapter 7 Status Lead District MSNB P…" at bounding box center [340, 79] width 654 height 47
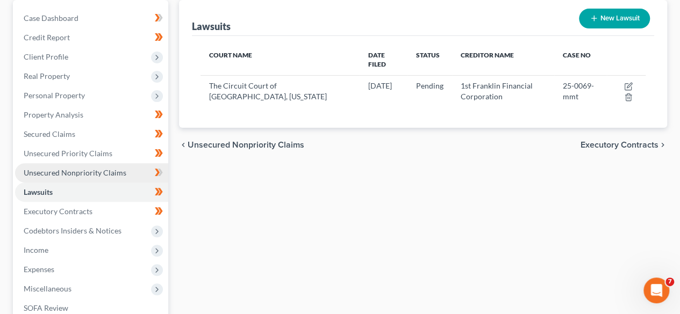
click at [86, 175] on span "Unsecured Nonpriority Claims" at bounding box center [75, 172] width 103 height 9
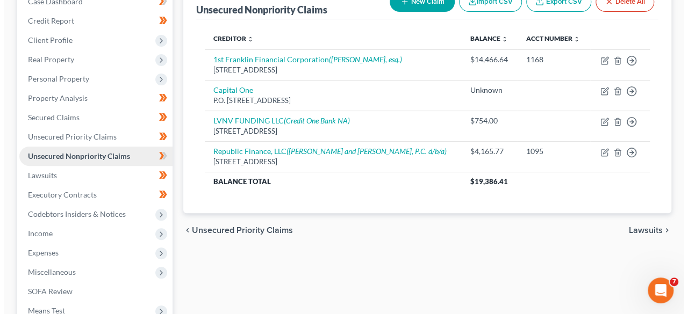
scroll to position [120, 0]
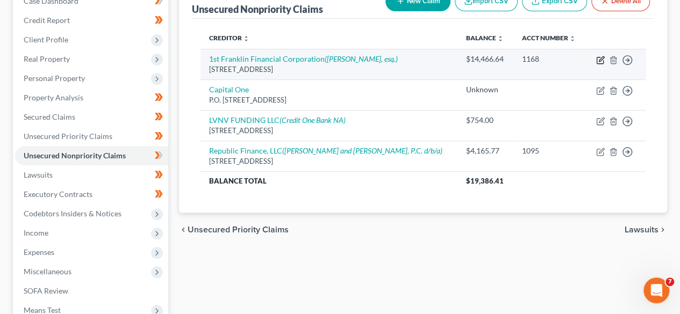
click at [601, 59] on icon "button" at bounding box center [600, 60] width 9 height 9
select select "0"
select select "10"
select select "0"
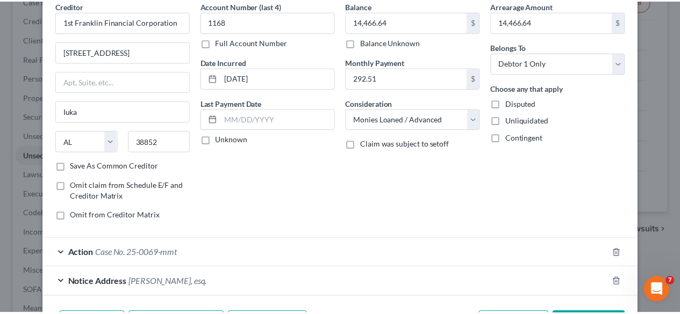
scroll to position [0, 0]
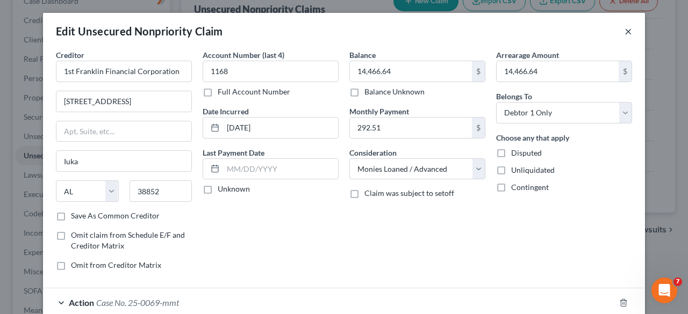
click at [626, 31] on button "×" at bounding box center [629, 31] width 8 height 13
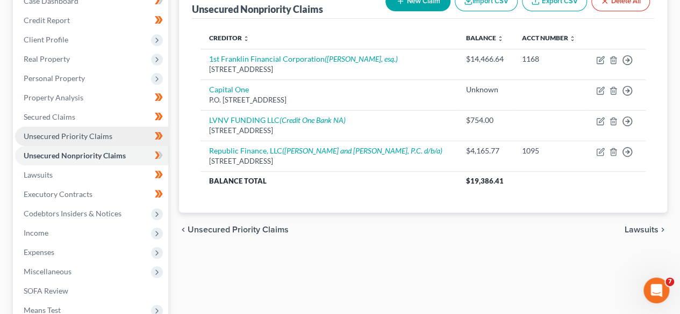
click at [95, 139] on span "Unsecured Priority Claims" at bounding box center [68, 136] width 89 height 9
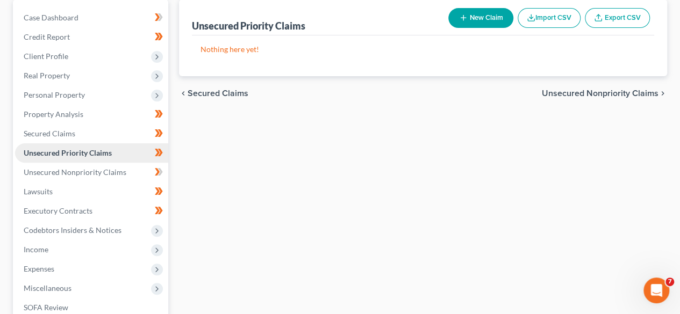
scroll to position [122, 0]
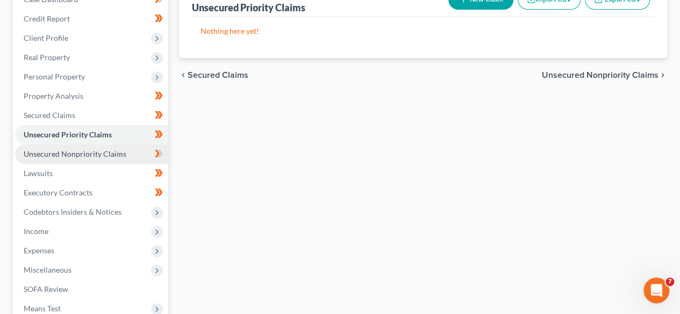
click at [93, 160] on link "Unsecured Nonpriority Claims" at bounding box center [91, 154] width 153 height 19
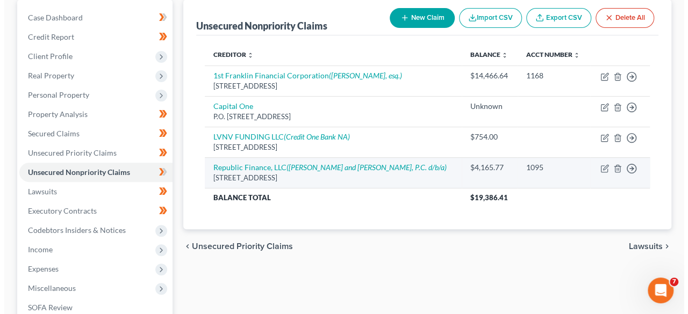
scroll to position [96, 0]
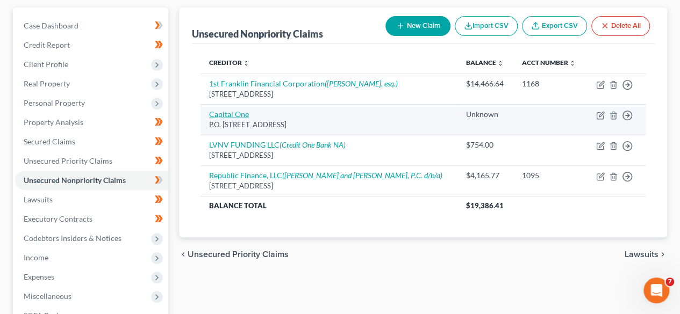
click at [238, 112] on link "Capital One" at bounding box center [229, 114] width 40 height 9
select select "46"
select select "2"
select select "1"
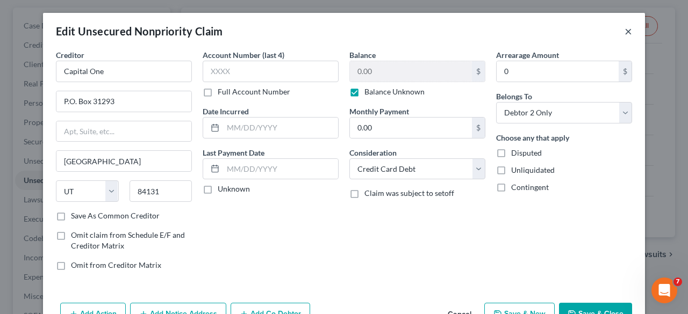
click at [626, 31] on button "×" at bounding box center [629, 31] width 8 height 13
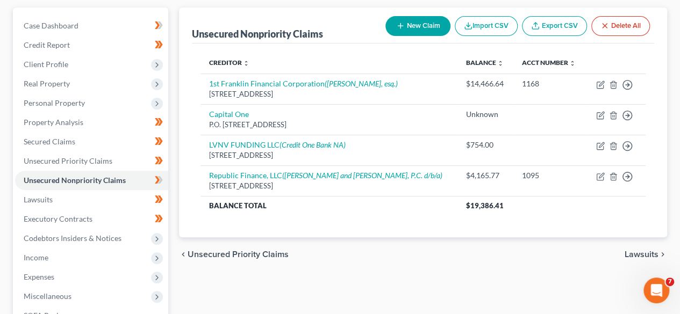
click at [424, 25] on button "New Claim" at bounding box center [417, 26] width 65 height 20
select select "2"
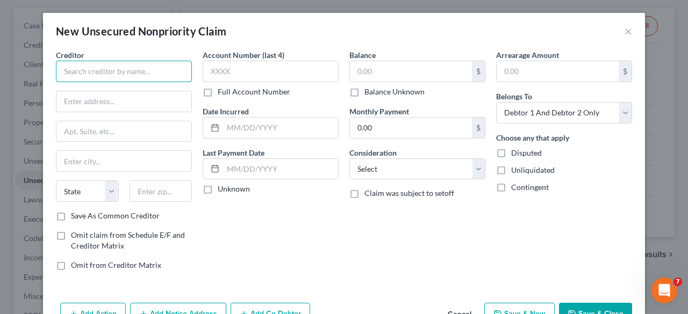
click at [104, 75] on input "text" at bounding box center [124, 72] width 136 height 22
paste input "PREMIER Bankcard"
type input "PREMIER Bankcard"
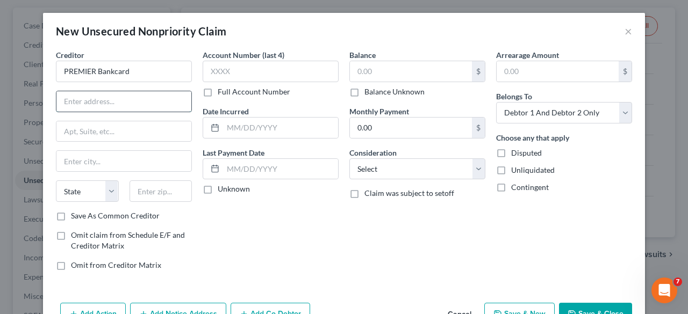
click at [111, 108] on input "text" at bounding box center [123, 101] width 135 height 20
paste input "3820 North Louise Avenue"
type input "3820 North Louise Avenue"
click at [138, 187] on input "text" at bounding box center [161, 192] width 63 height 22
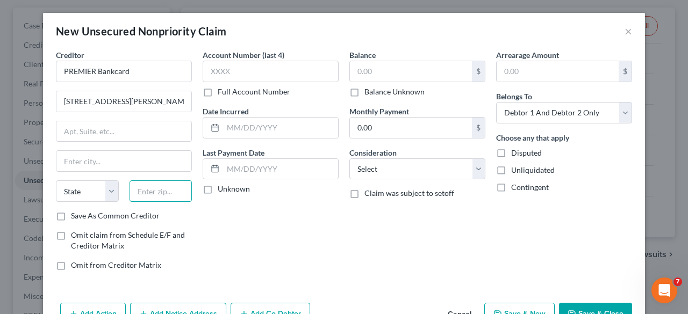
paste input "57107"
type input "57107"
click at [398, 164] on select "Select Cable / Satellite Services Collection Agency Credit Card Debt Debt Couns…" at bounding box center [417, 170] width 136 height 22
type input "Sioux Falls"
select select "43"
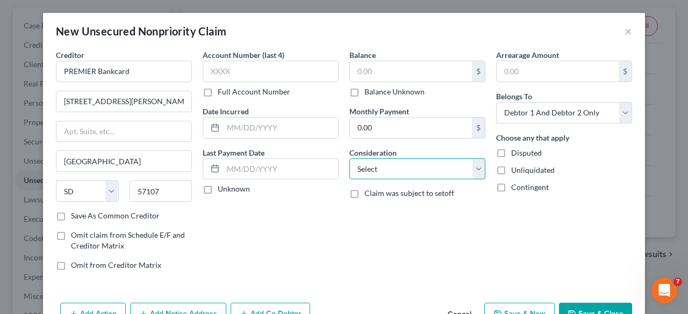
select select "2"
click at [349, 159] on select "Select Cable / Satellite Services Collection Agency Credit Card Debt Debt Couns…" at bounding box center [417, 170] width 136 height 22
drag, startPoint x: 348, startPoint y: 94, endPoint x: 419, endPoint y: 171, distance: 104.6
click at [364, 94] on label "Balance Unknown" at bounding box center [394, 92] width 60 height 11
click at [369, 94] on input "Balance Unknown" at bounding box center [372, 90] width 7 height 7
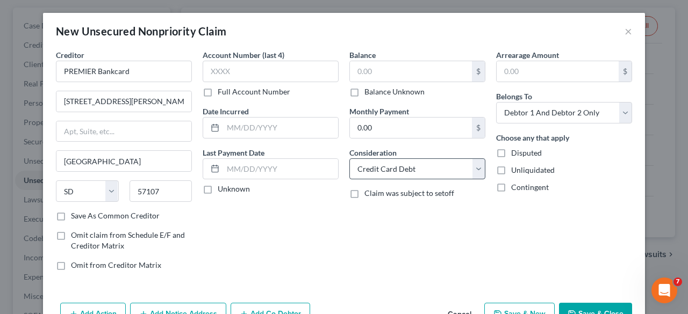
checkbox input "true"
type input "0.00"
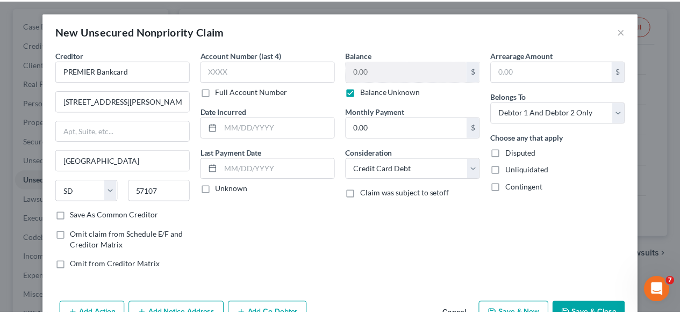
scroll to position [30, 0]
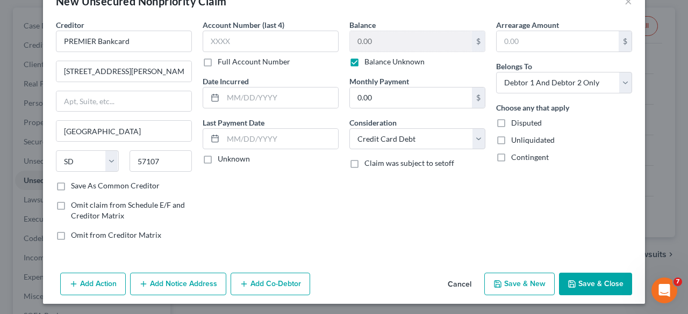
click at [582, 284] on button "Save & Close" at bounding box center [595, 284] width 73 height 23
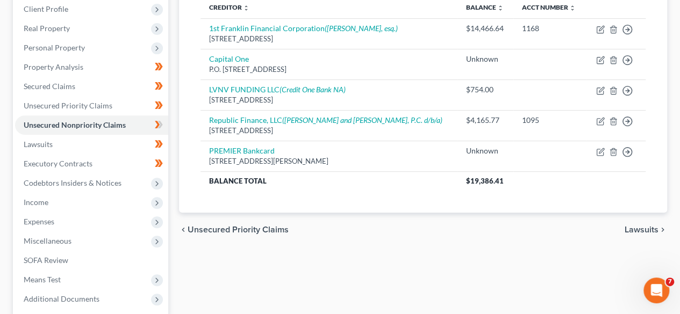
scroll to position [152, 0]
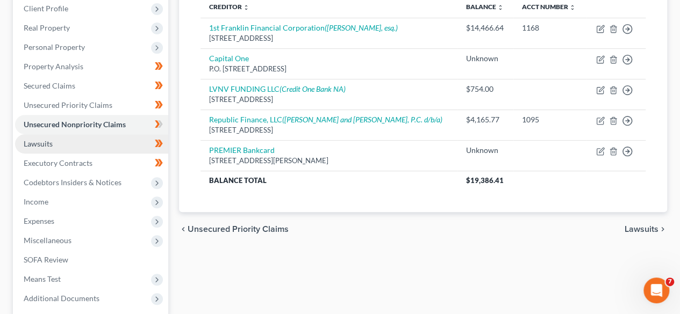
click at [112, 142] on link "Lawsuits" at bounding box center [91, 143] width 153 height 19
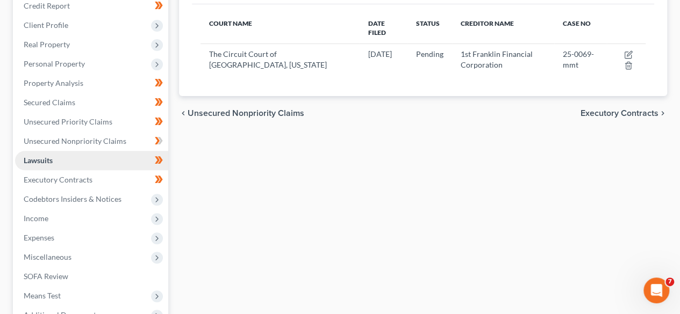
scroll to position [135, 0]
click at [112, 183] on link "Executory Contracts" at bounding box center [91, 179] width 153 height 19
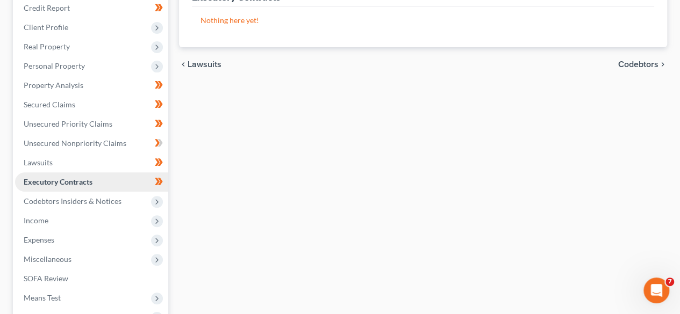
scroll to position [176, 0]
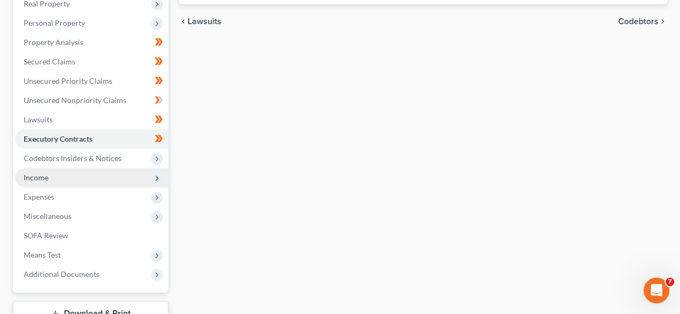
click at [94, 173] on span "Income" at bounding box center [91, 177] width 153 height 19
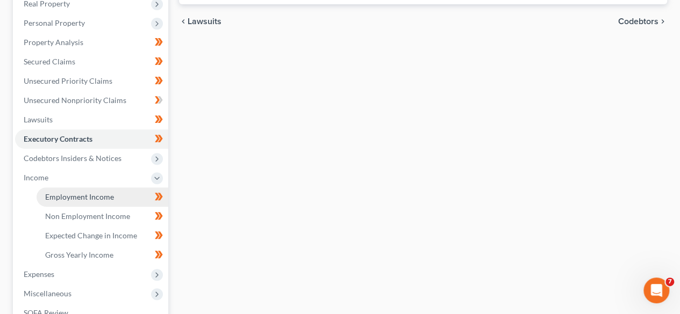
scroll to position [333, 0]
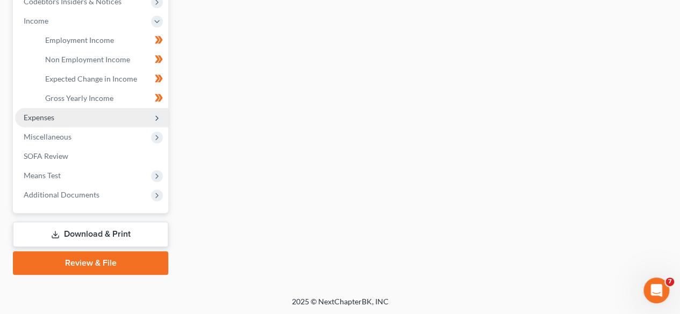
click at [82, 119] on span "Expenses" at bounding box center [91, 117] width 153 height 19
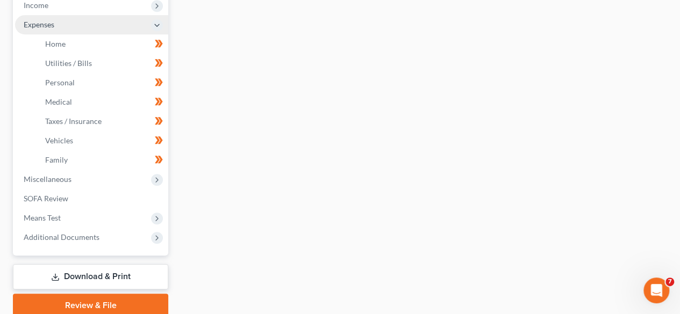
scroll to position [349, 0]
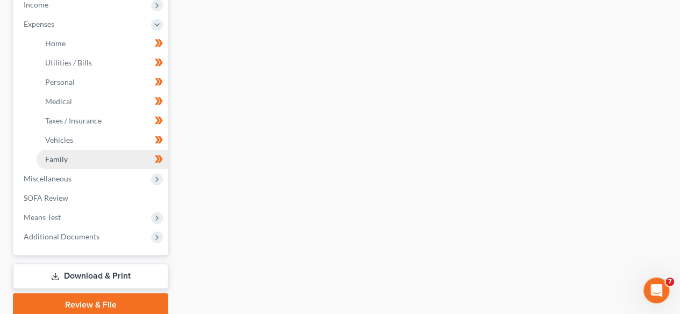
click at [81, 162] on link "Family" at bounding box center [103, 159] width 132 height 19
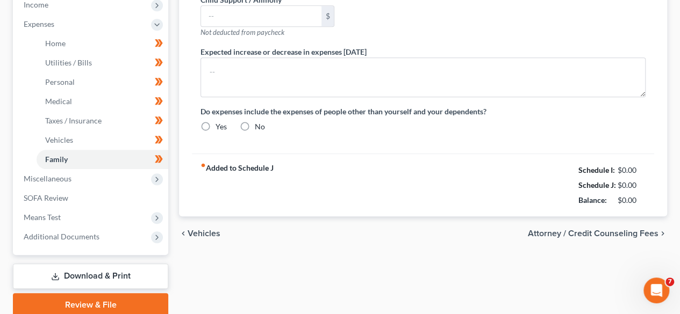
type input "0.00"
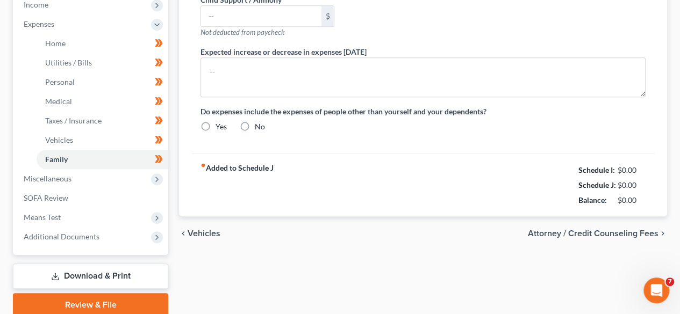
type input "0.00"
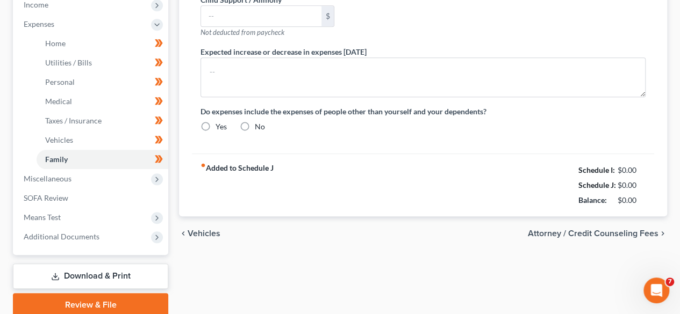
radio input "true"
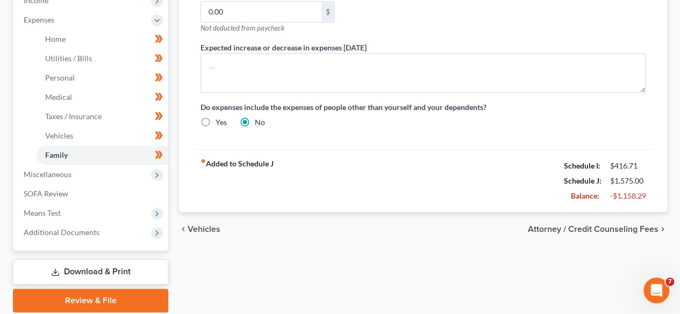
scroll to position [354, 0]
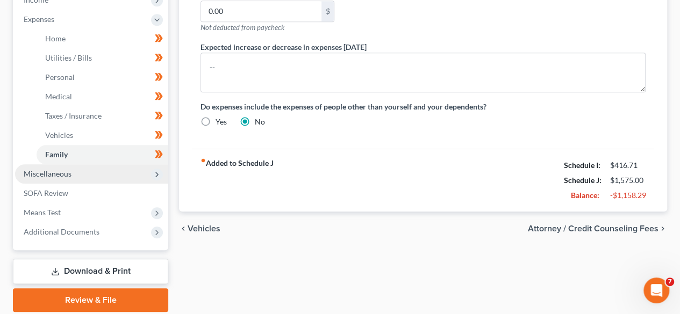
click at [90, 170] on span "Miscellaneous" at bounding box center [91, 173] width 153 height 19
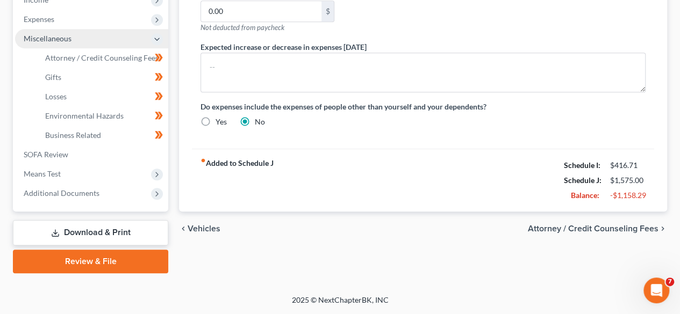
scroll to position [352, 0]
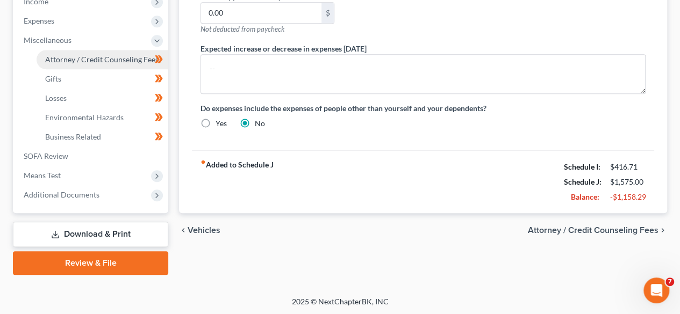
click at [84, 54] on link "Attorney / Credit Counseling Fees" at bounding box center [103, 59] width 132 height 19
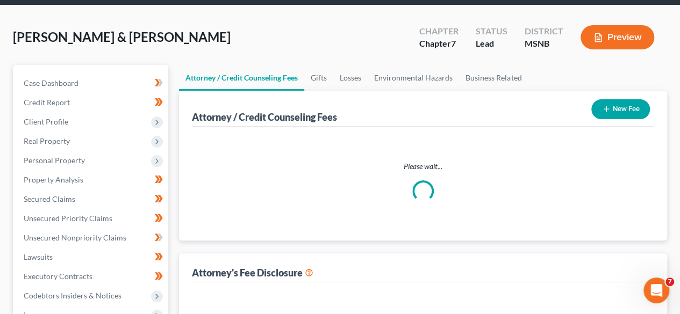
select select "0"
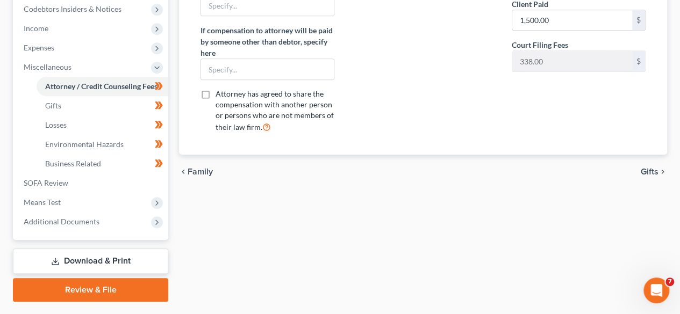
scroll to position [352, 0]
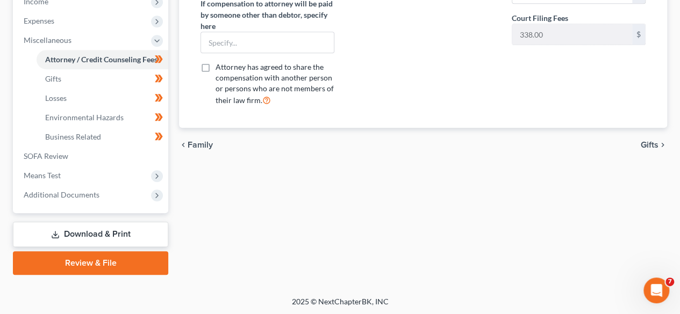
click at [116, 261] on link "Review & File" at bounding box center [90, 264] width 155 height 24
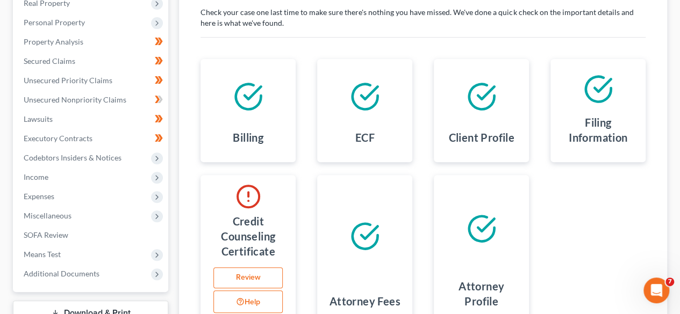
scroll to position [235, 0]
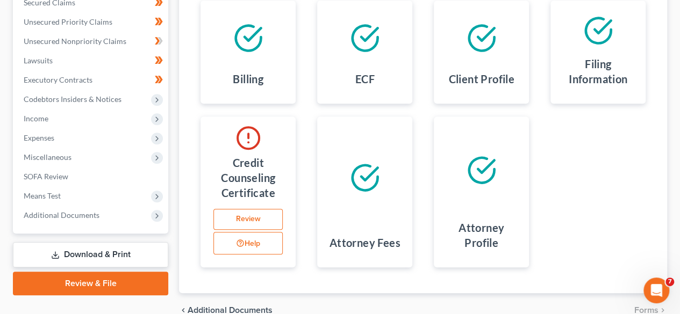
click at [97, 256] on link "Download & Print" at bounding box center [90, 254] width 155 height 25
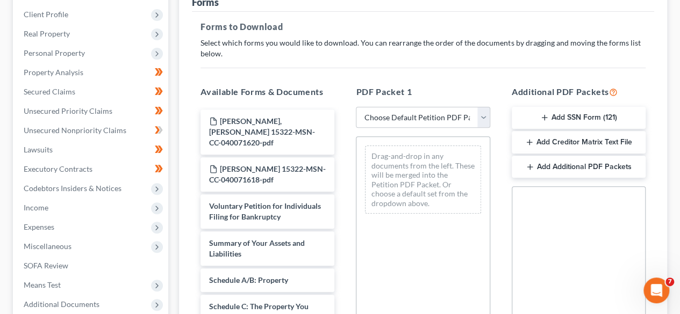
scroll to position [146, 0]
drag, startPoint x: 570, startPoint y: 114, endPoint x: 547, endPoint y: 114, distance: 23.1
click at [453, 177] on div "Available Forms & Documents Weaver, Jeremy Scott 15322-MSN-CC-040071620-pdf Wea…" at bounding box center [423, 258] width 467 height 364
click at [550, 113] on button "Add SSN Form (121)" at bounding box center [579, 117] width 134 height 23
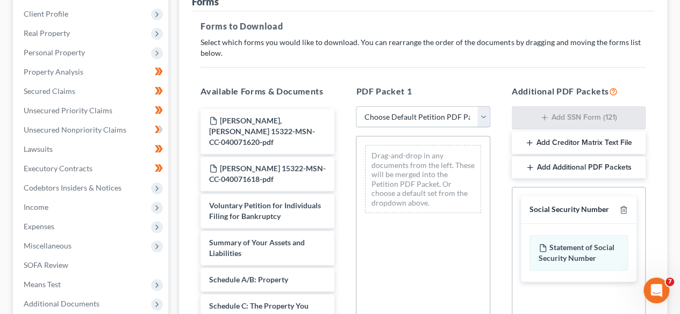
click at [432, 111] on select "Choose Default Petition PDF Packet Complete Bankruptcy Petition (all forms and …" at bounding box center [423, 117] width 134 height 22
select select "0"
click at [356, 106] on select "Choose Default Petition PDF Packet Complete Bankruptcy Petition (all forms and …" at bounding box center [423, 117] width 134 height 22
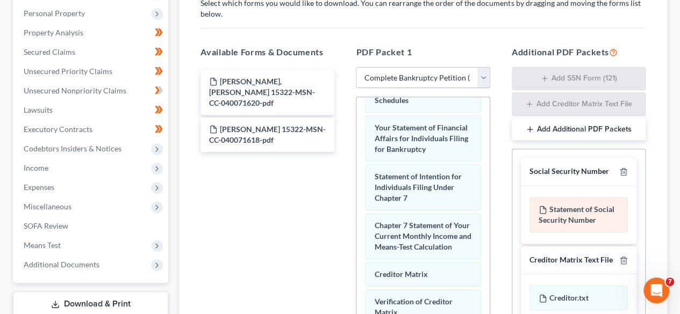
scroll to position [176, 0]
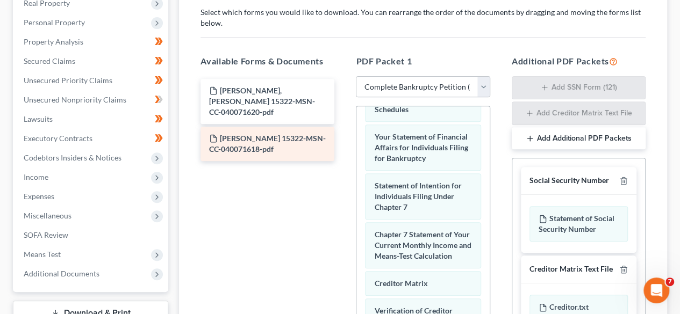
click at [277, 106] on div "Weaver, Jeremy Scott 15322-MSN-CC-040071620-pdf" at bounding box center [268, 101] width 134 height 45
click at [290, 132] on div "Weaver, Allison Paige 15322-MSN-CC-040071618-pdf" at bounding box center [268, 144] width 134 height 34
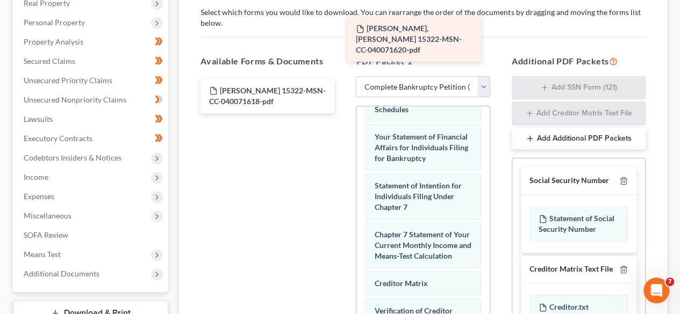
scroll to position [410, 0]
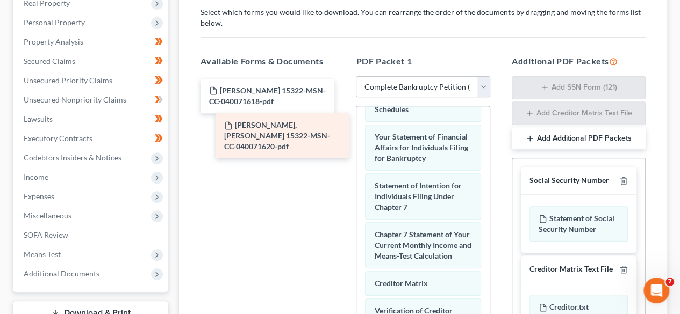
drag, startPoint x: 290, startPoint y: 99, endPoint x: 304, endPoint y: 135, distance: 38.8
click at [303, 135] on div "Weaver, Jeremy Scott 15322-MSN-CC-040071620-pdf Weaver, Jeremy Scott 15322-MSN-…" at bounding box center [267, 114] width 151 height 71
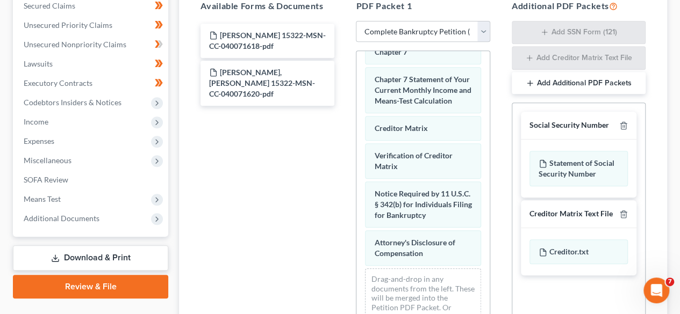
scroll to position [223, 0]
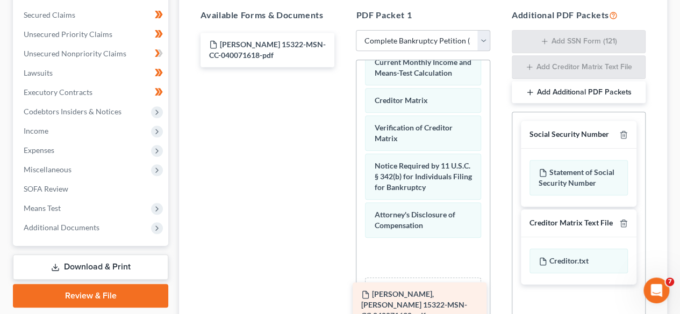
drag, startPoint x: 291, startPoint y: 90, endPoint x: 443, endPoint y: 302, distance: 260.4
click at [343, 67] on div "Weaver, Jeremy Scott 15322-MSN-CC-040071620-pdf Weaver, Allison Paige 15322-MSN…" at bounding box center [267, 50] width 151 height 34
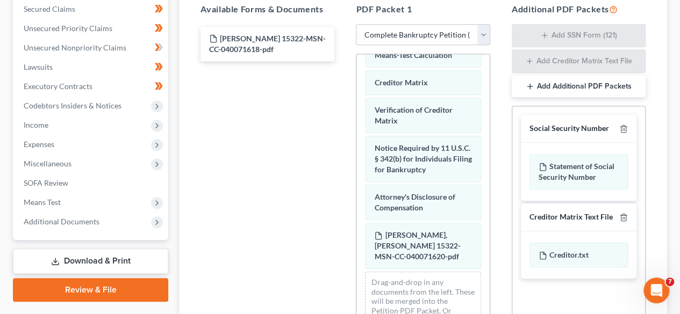
scroll to position [226, 0]
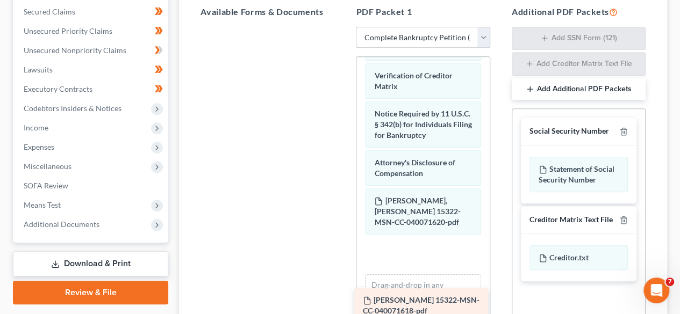
drag, startPoint x: 274, startPoint y: 51, endPoint x: 428, endPoint y: 311, distance: 302.2
click at [343, 27] on div "Weaver, Allison Paige 15322-MSN-CC-040071618-pdf Weaver, Allison Paige 15322-MS…" at bounding box center [267, 27] width 151 height 0
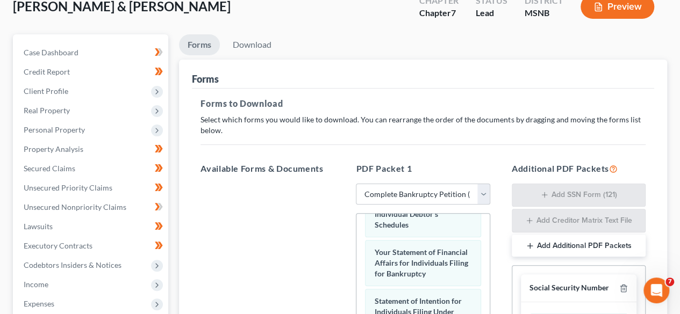
scroll to position [69, 0]
drag, startPoint x: 266, startPoint y: 62, endPoint x: 263, endPoint y: 55, distance: 6.8
click at [266, 61] on div "Forms" at bounding box center [423, 73] width 462 height 29
click at [260, 49] on link "Download" at bounding box center [252, 44] width 56 height 21
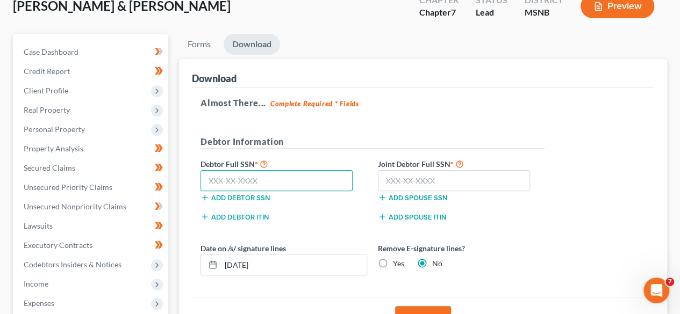
click at [257, 183] on input "text" at bounding box center [277, 181] width 152 height 22
type input "427-67-2358"
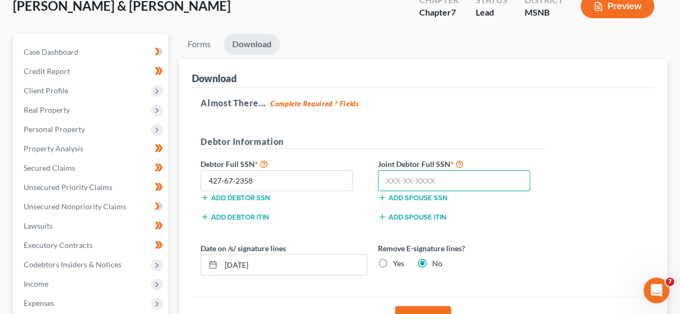
click at [440, 176] on input "text" at bounding box center [454, 181] width 152 height 22
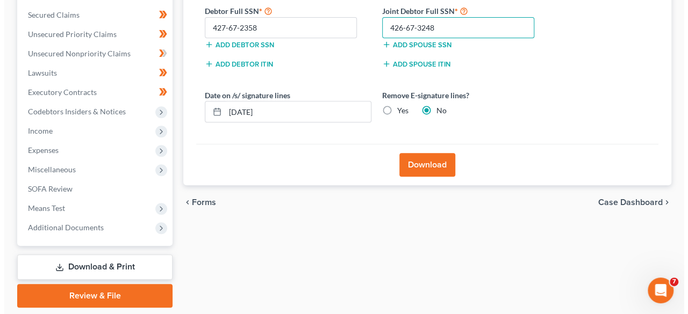
scroll to position [223, 0]
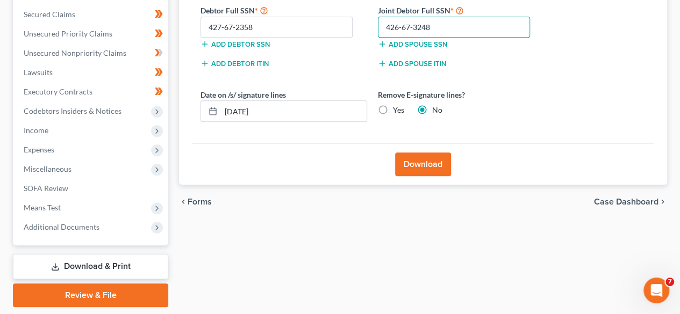
type input "426-67-3248"
click at [433, 156] on button "Download" at bounding box center [423, 165] width 56 height 24
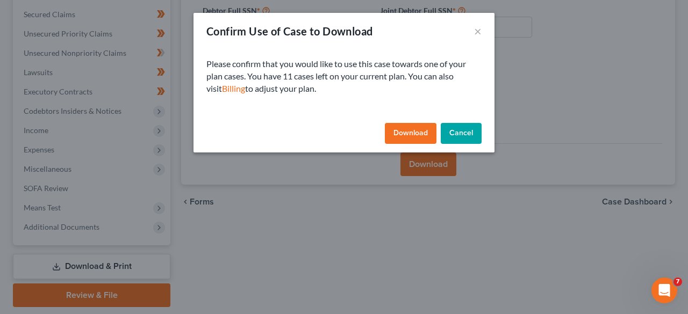
click at [425, 133] on button "Download" at bounding box center [411, 134] width 52 height 22
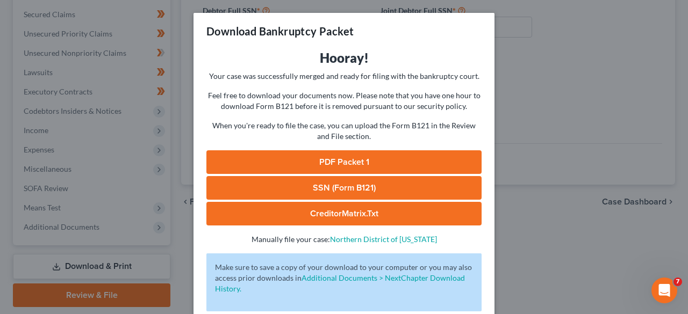
click at [367, 191] on link "SSN (Form B121)" at bounding box center [343, 188] width 275 height 24
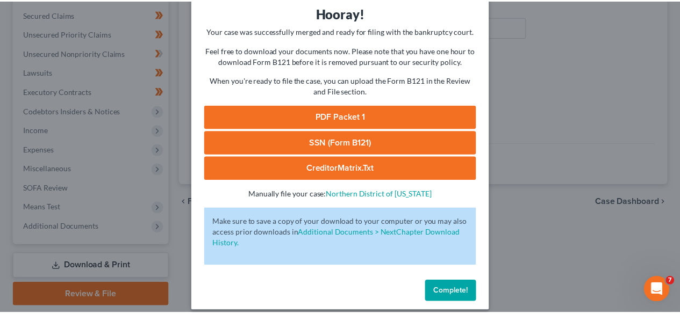
scroll to position [55, 0]
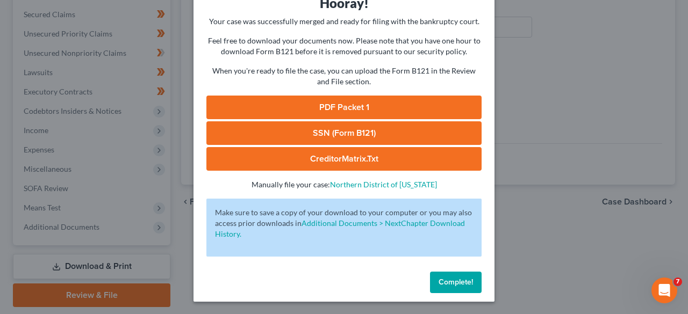
click at [450, 282] on span "Complete!" at bounding box center [456, 282] width 34 height 9
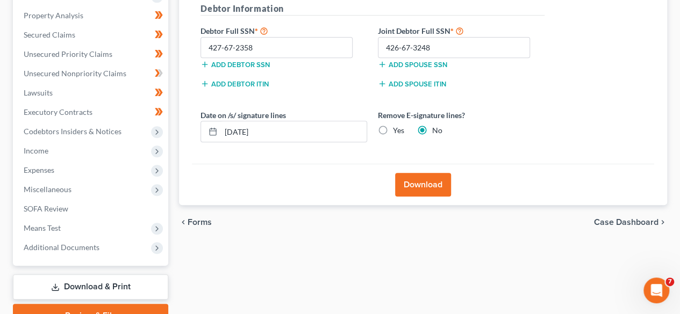
scroll to position [255, 0]
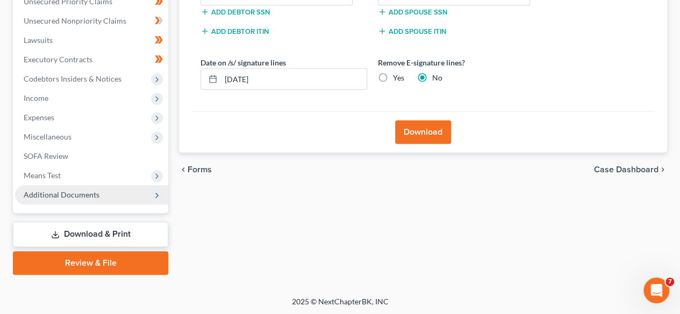
click at [113, 194] on span "Additional Documents" at bounding box center [91, 194] width 153 height 19
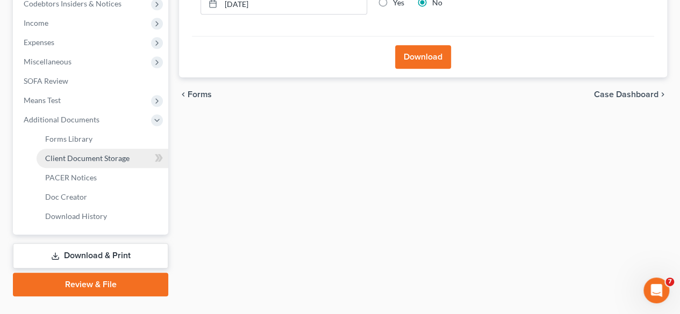
scroll to position [332, 0]
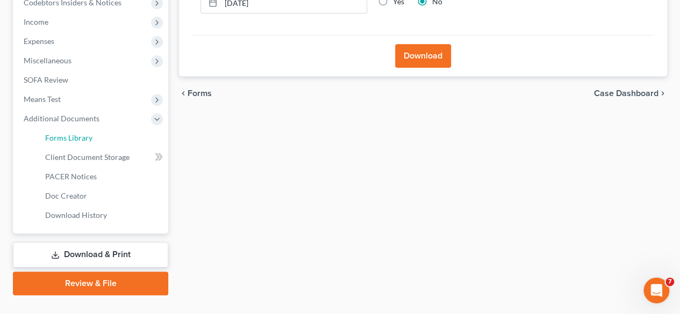
drag, startPoint x: 88, startPoint y: 135, endPoint x: 303, endPoint y: 201, distance: 224.8
click at [88, 136] on span "Forms Library" at bounding box center [68, 137] width 47 height 9
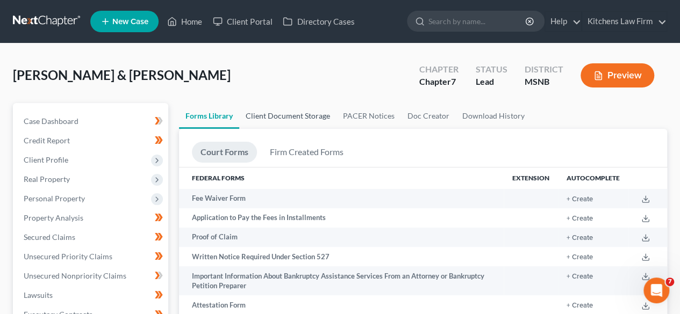
click at [315, 113] on link "Client Document Storage" at bounding box center [287, 116] width 97 height 26
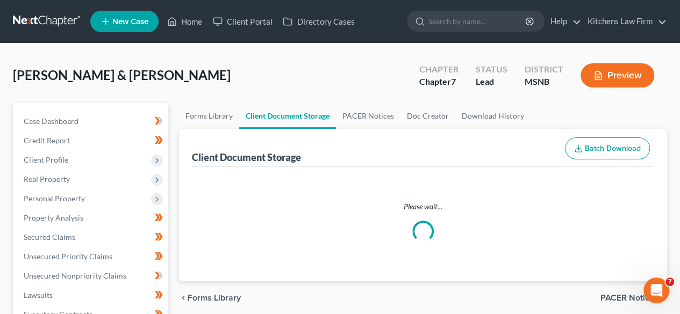
select select "0"
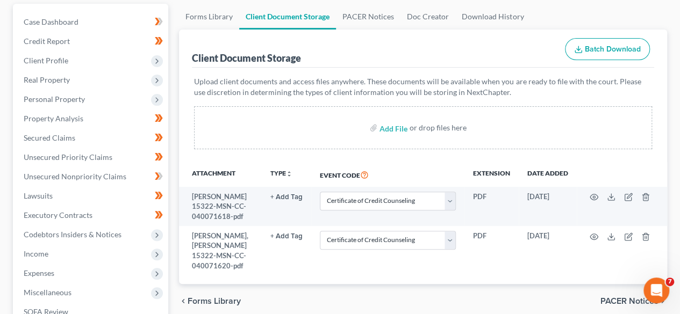
scroll to position [100, 0]
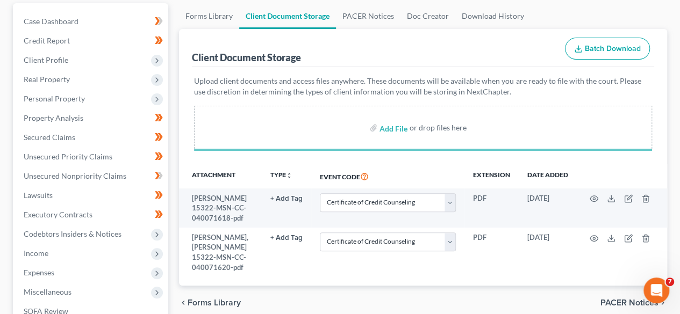
click at [332, 76] on p "Upload client documents and access files anywhere. These documents will be avai…" at bounding box center [423, 87] width 458 height 22
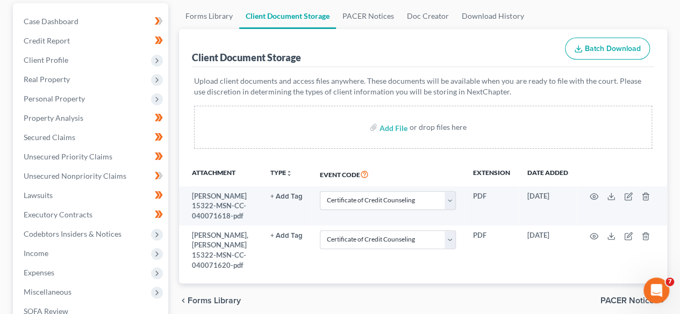
select select "0"
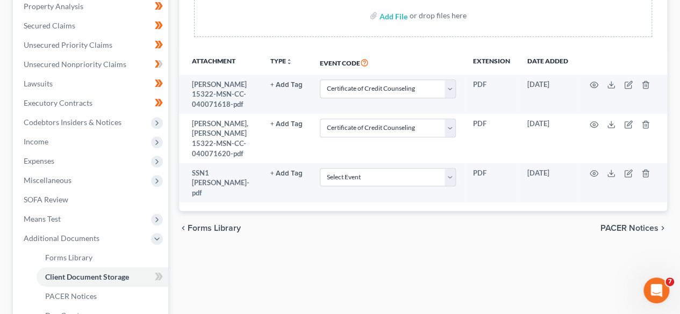
scroll to position [212, 0]
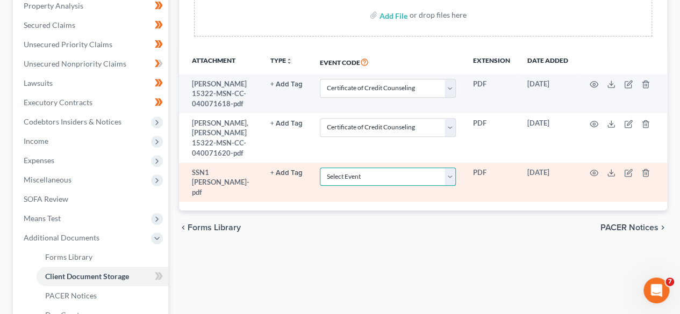
click at [447, 168] on select "Select Event Certificate of Credit Counseling Chapter 13 122C-1 Statement of Cu…" at bounding box center [388, 177] width 136 height 19
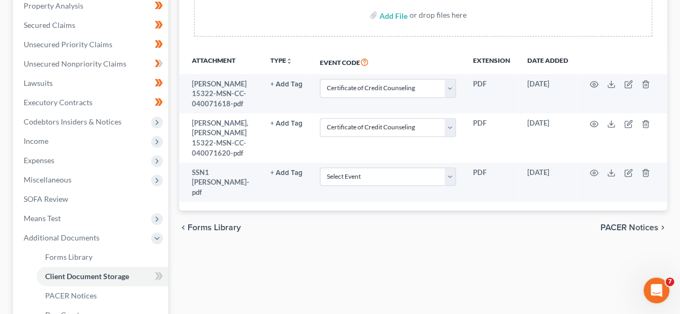
click at [296, 237] on div "Forms Library Client Document Storage PACER Notices Doc Creator Download Histor…" at bounding box center [423, 153] width 499 height 524
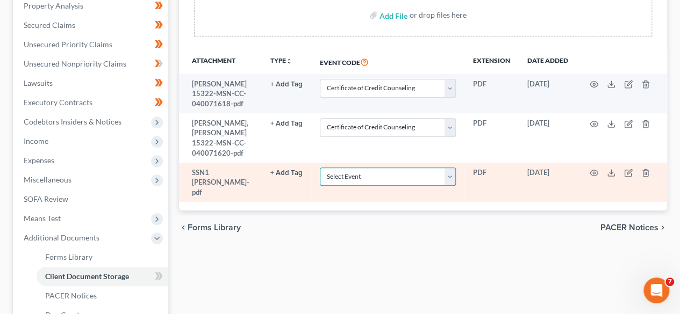
click at [429, 168] on select "Select Event Certificate of Credit Counseling Chapter 13 122C-1 Statement of Cu…" at bounding box center [388, 177] width 136 height 19
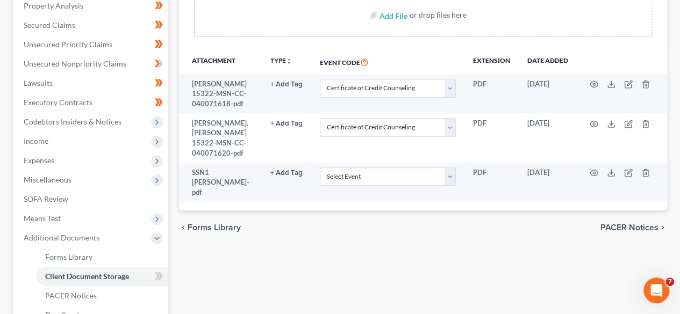
click at [238, 260] on div "Forms Library Client Document Storage PACER Notices Doc Creator Download Histor…" at bounding box center [423, 153] width 499 height 524
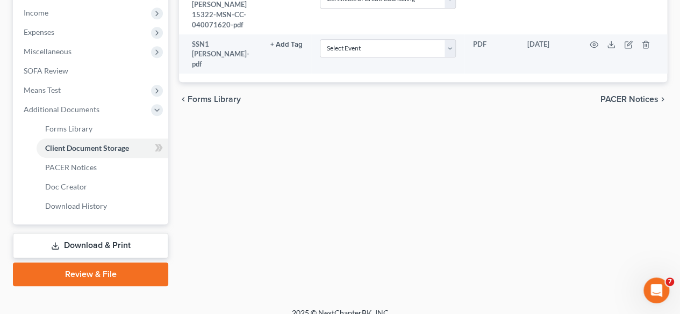
scroll to position [342, 0]
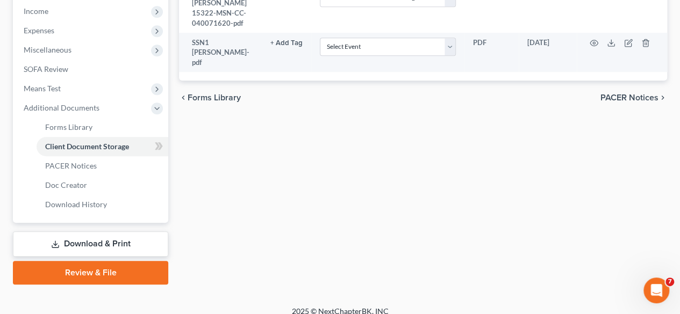
click at [108, 273] on link "Review & File" at bounding box center [90, 273] width 155 height 24
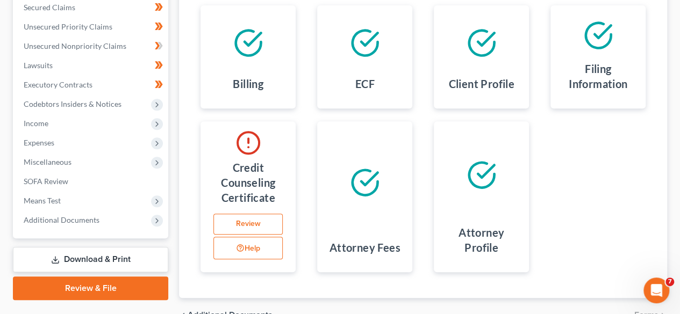
scroll to position [231, 0]
click at [264, 217] on link "Review" at bounding box center [247, 224] width 69 height 22
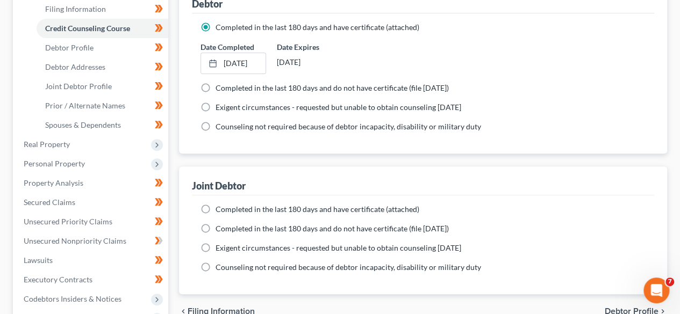
scroll to position [171, 0]
click at [216, 205] on label "Completed in the last 180 days and have certificate (attached)" at bounding box center [318, 209] width 204 height 11
click at [220, 205] on input "Completed in the last 180 days and have certificate (attached)" at bounding box center [223, 207] width 7 height 7
radio input "true"
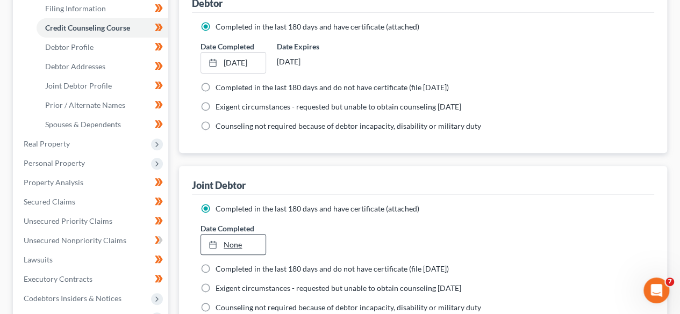
click at [245, 243] on link "None" at bounding box center [233, 245] width 64 height 20
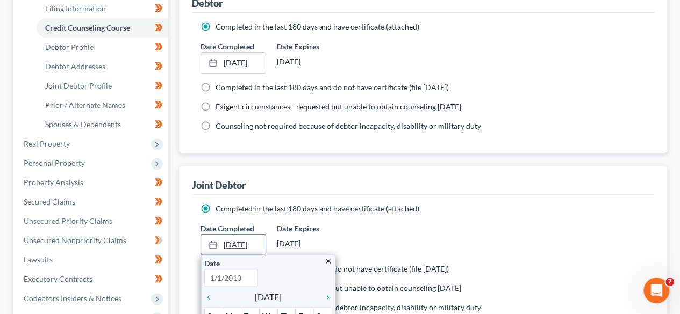
type input "9/16/2025"
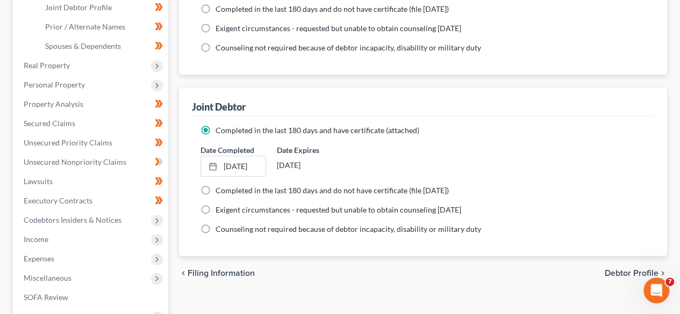
scroll to position [391, 0]
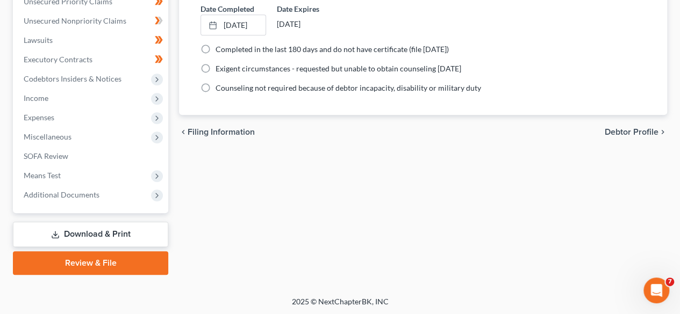
click at [130, 260] on link "Review & File" at bounding box center [90, 264] width 155 height 24
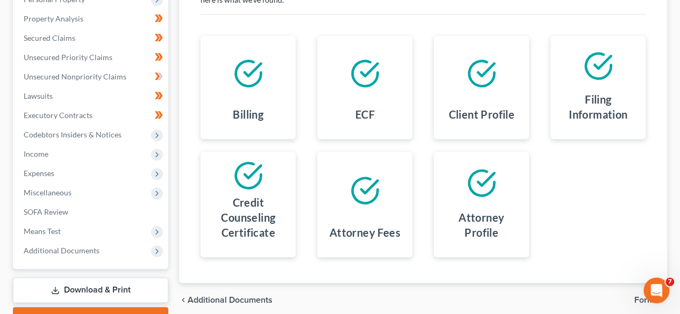
scroll to position [255, 0]
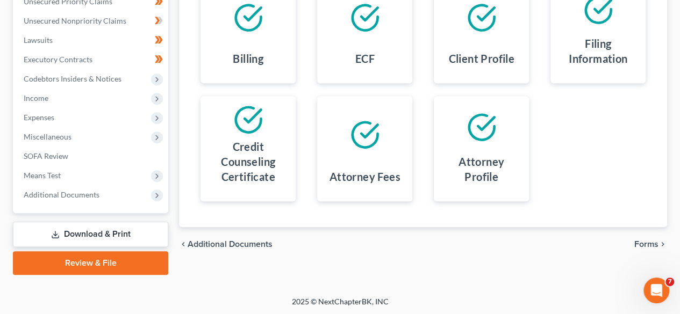
click at [631, 241] on div "chevron_left Additional Documents Forms chevron_right" at bounding box center [423, 244] width 488 height 34
click at [649, 241] on span "Forms" at bounding box center [646, 244] width 24 height 9
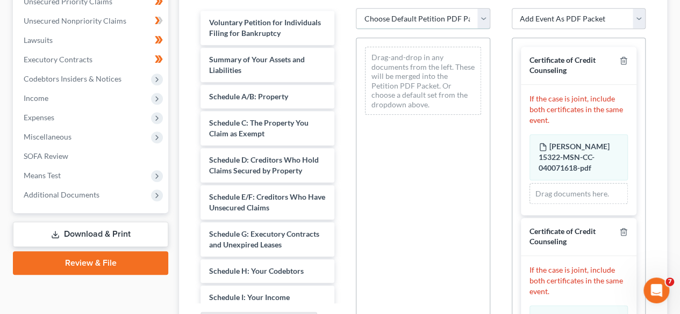
click at [432, 27] on select "Choose Default Petition PDF Packet Emergency Filing (Voluntary Petition and Cre…" at bounding box center [423, 19] width 134 height 22
select select "1"
click at [356, 8] on select "Choose Default Petition PDF Packet Emergency Filing (Voluntary Petition and Cre…" at bounding box center [423, 19] width 134 height 22
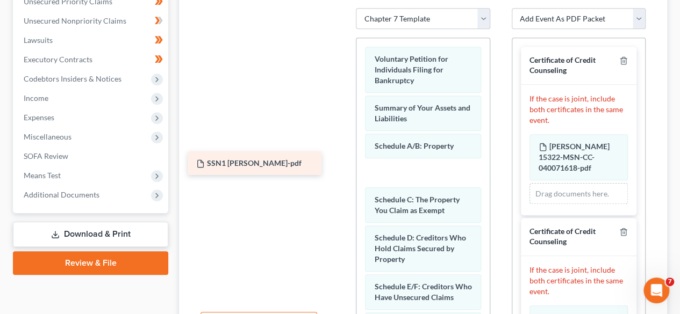
drag, startPoint x: 282, startPoint y: 25, endPoint x: 262, endPoint y: 133, distance: 109.9
click at [263, 8] on div "SSN1 Weaver-pdf SSN1 Weaver-pdf" at bounding box center [267, 8] width 151 height 0
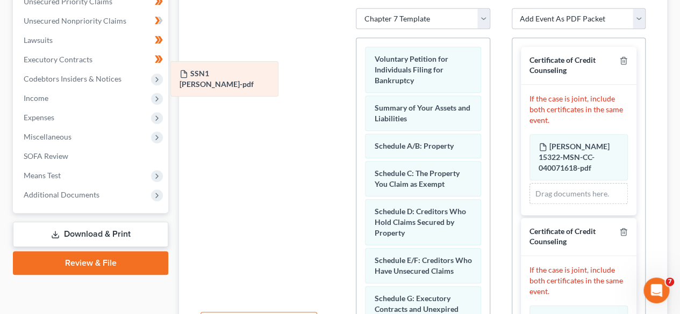
drag, startPoint x: 429, startPoint y: 146, endPoint x: 228, endPoint y: 69, distance: 215.2
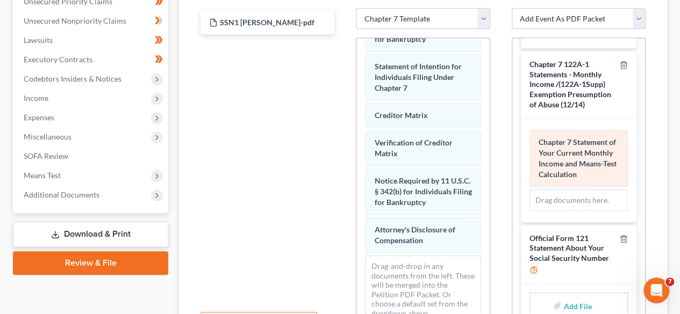
scroll to position [359, 0]
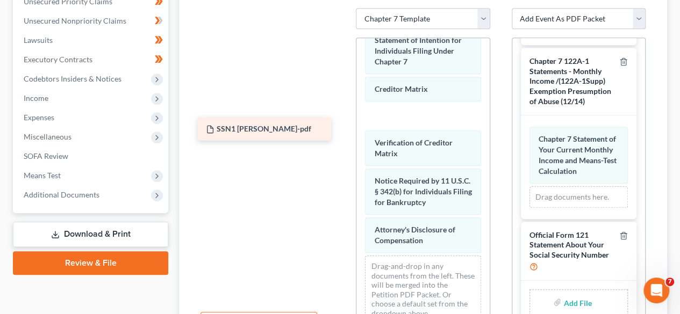
drag, startPoint x: 283, startPoint y: 21, endPoint x: 259, endPoint y: 123, distance: 104.4
click at [259, 8] on div "SSN1 Weaver-pdf SSN1 Weaver-pdf" at bounding box center [267, 8] width 151 height 0
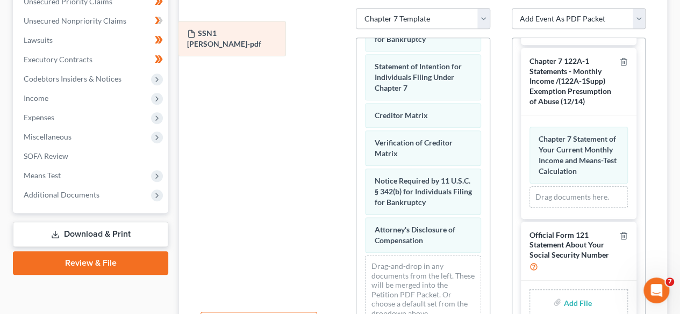
drag, startPoint x: 424, startPoint y: 132, endPoint x: 244, endPoint y: 34, distance: 204.9
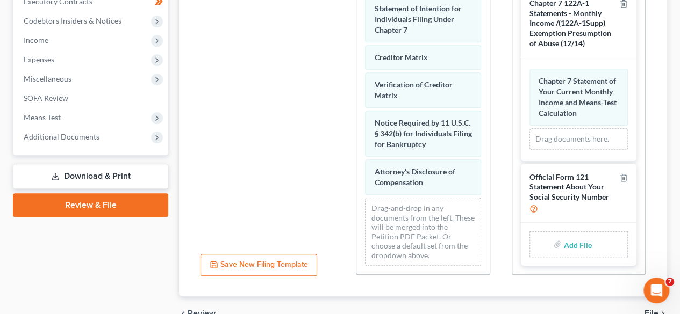
scroll to position [314, 0]
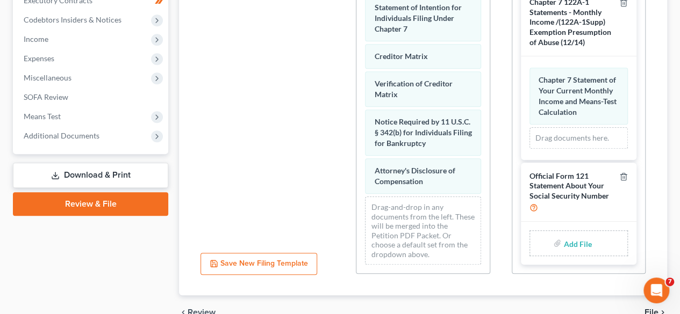
click at [575, 246] on input "file" at bounding box center [576, 243] width 26 height 19
type input "C:\fakepath\SSN1 Weaver.pdf"
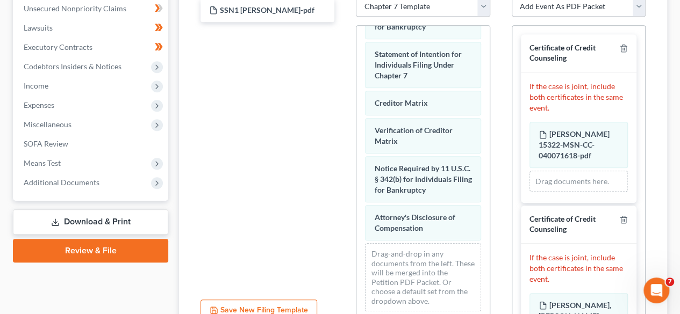
scroll to position [274, 0]
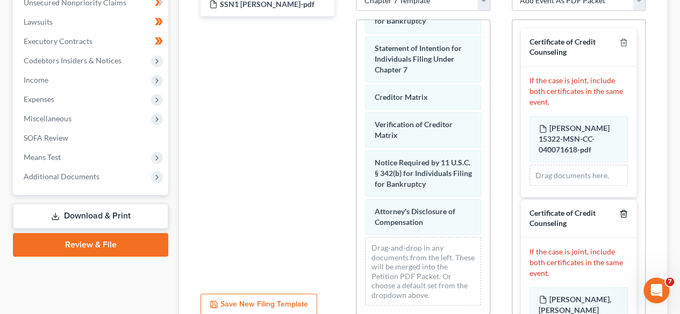
click at [624, 214] on line "button" at bounding box center [624, 215] width 0 height 2
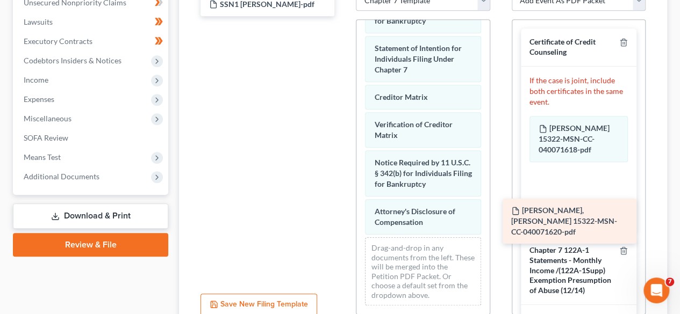
drag, startPoint x: 285, startPoint y: 37, endPoint x: 587, endPoint y: 218, distance: 352.2
click at [343, 16] on div "Weaver, Jeremy Scott 15322-MSN-CC-040071620-pdf SSN1 Weaver-pdf Weaver, Jeremy …" at bounding box center [267, 4] width 151 height 24
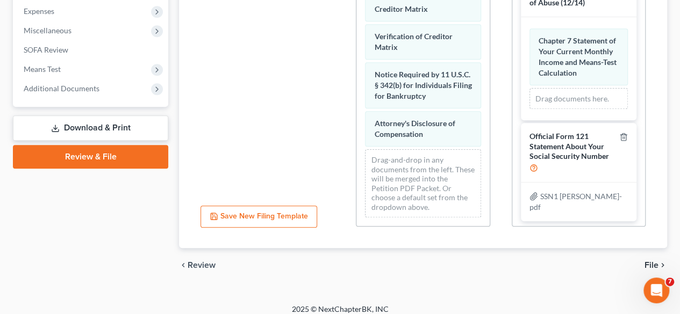
scroll to position [370, 0]
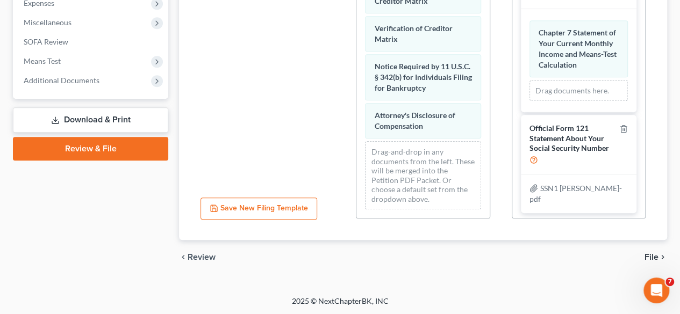
click at [650, 253] on span "File" at bounding box center [652, 257] width 14 height 9
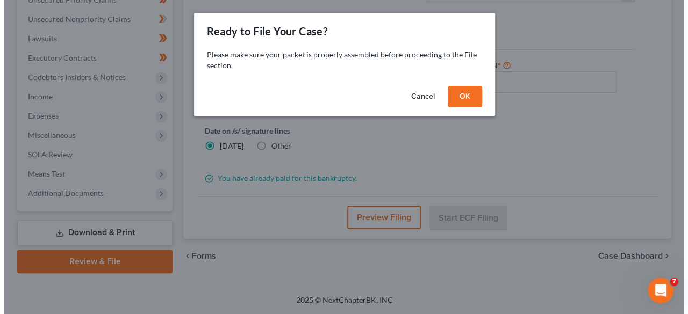
scroll to position [255, 0]
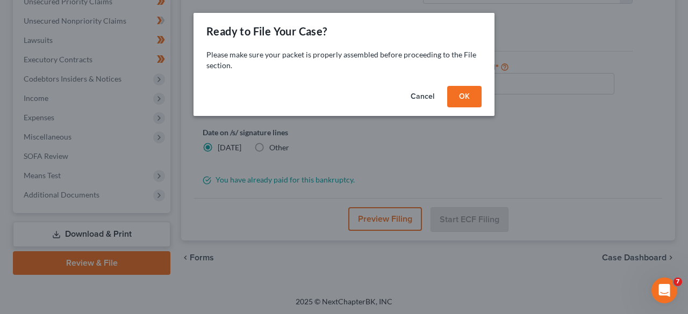
click at [465, 96] on button "OK" at bounding box center [464, 97] width 34 height 22
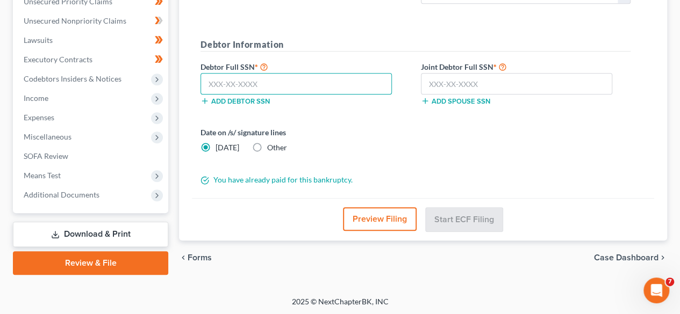
click at [326, 81] on input "text" at bounding box center [296, 84] width 191 height 22
type input "427-67-2358"
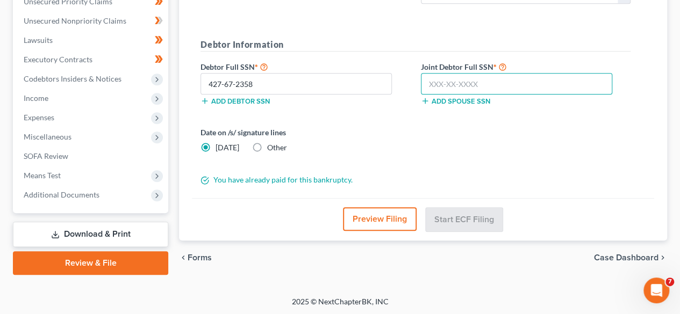
click at [453, 75] on input "text" at bounding box center [516, 84] width 191 height 22
type input "426-67-3248"
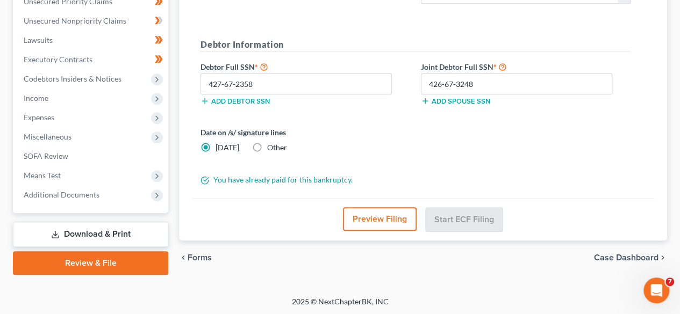
click at [389, 213] on button "Preview Filing" at bounding box center [380, 219] width 74 height 24
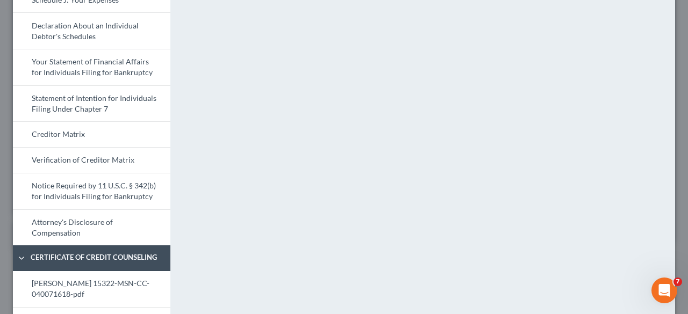
scroll to position [585, 0]
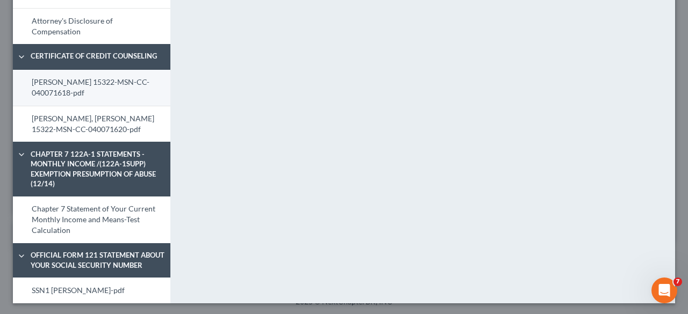
click at [113, 77] on link "Weaver, Allison Paige 15322-MSN-CC-040071618-pdf" at bounding box center [91, 88] width 157 height 36
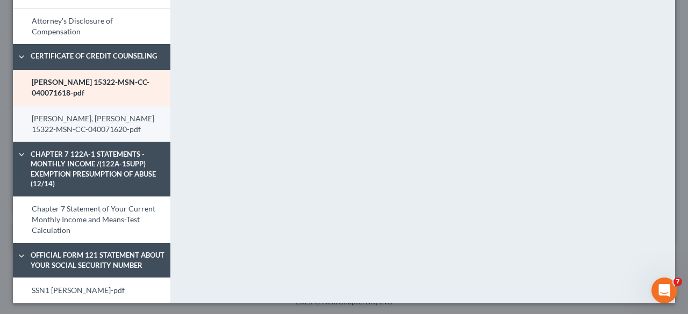
drag, startPoint x: 104, startPoint y: 110, endPoint x: 128, endPoint y: 136, distance: 35.4
click at [104, 110] on link "Weaver, Jeremy Scott 15322-MSN-CC-040071620-pdf" at bounding box center [91, 124] width 157 height 37
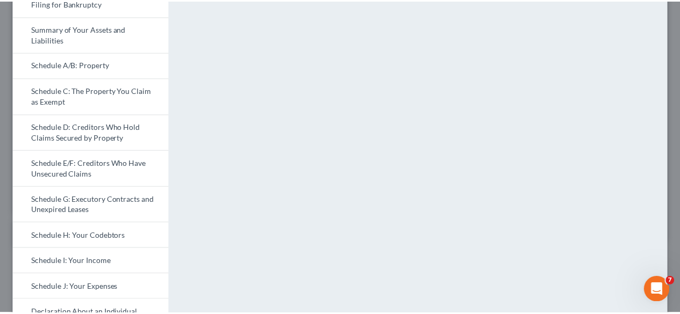
scroll to position [0, 0]
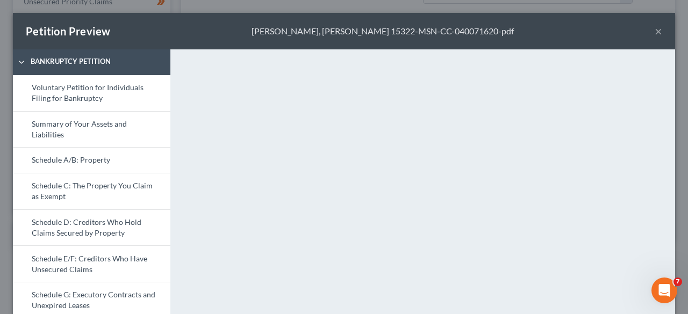
click at [655, 32] on button "×" at bounding box center [659, 31] width 8 height 13
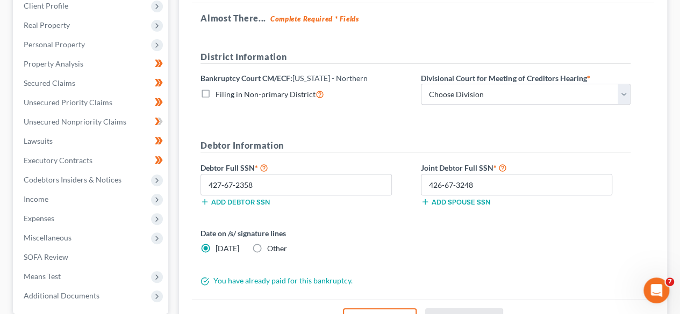
scroll to position [152, 0]
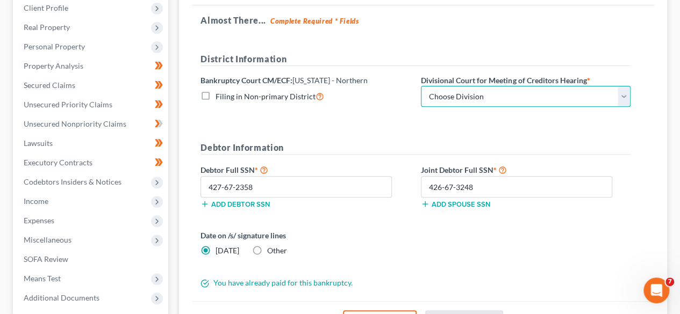
click at [454, 101] on select "Choose Division Aberdeen Greenville Oxford" at bounding box center [526, 97] width 210 height 22
click at [421, 86] on select "Choose Division Aberdeen Greenville Oxford" at bounding box center [526, 97] width 210 height 22
select select "2"
click at [387, 130] on form "District Information Bankruptcy Court CM/ECF: Mississippi - Northern Filing in …" at bounding box center [416, 171] width 430 height 237
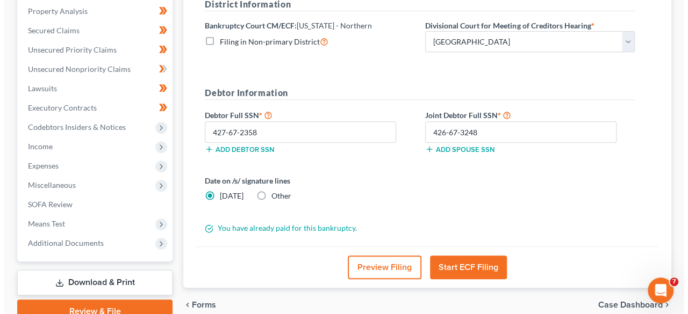
scroll to position [212, 0]
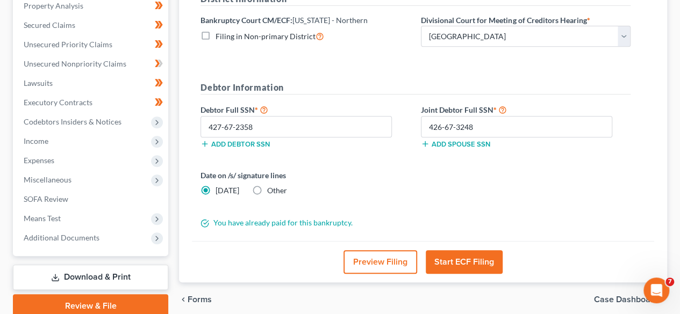
click at [453, 254] on button "Start ECF Filing" at bounding box center [464, 262] width 77 height 24
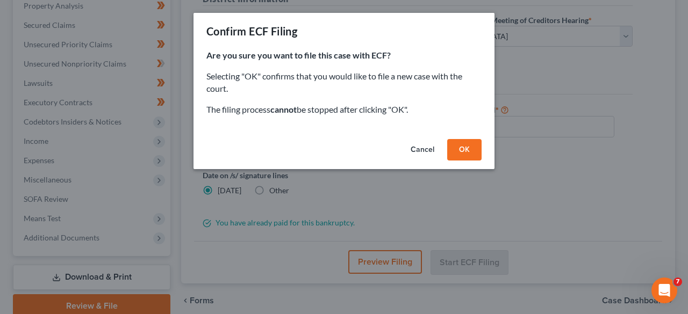
click at [474, 149] on button "OK" at bounding box center [464, 150] width 34 height 22
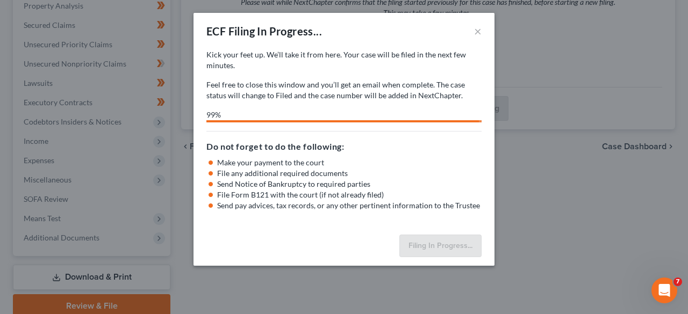
select select "2"
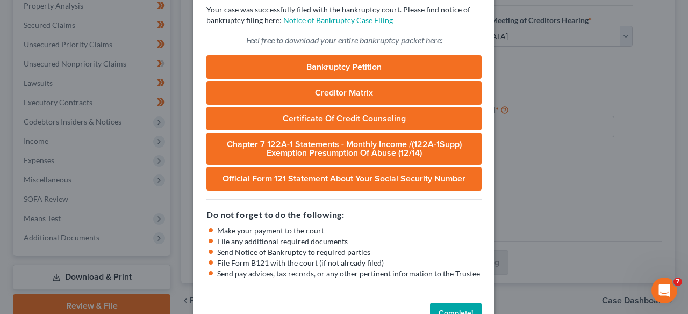
scroll to position [98, 0]
